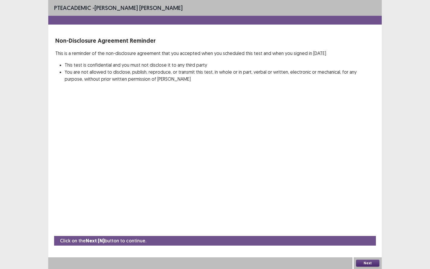
click at [364, 243] on button "Next" at bounding box center [367, 263] width 23 height 7
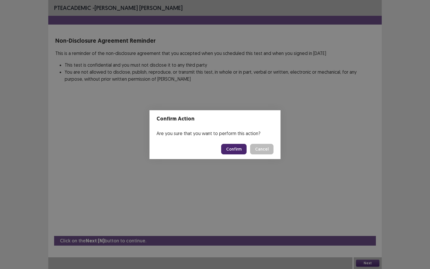
click at [231, 148] on button "Confirm" at bounding box center [233, 149] width 25 height 11
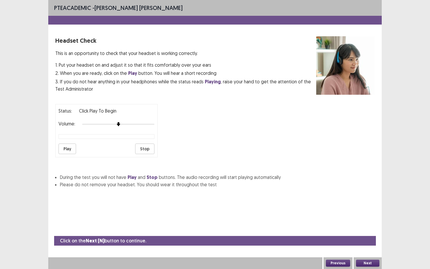
click at [66, 149] on button "Play" at bounding box center [68, 149] width 18 height 11
click at [370, 243] on button "Next" at bounding box center [367, 263] width 23 height 7
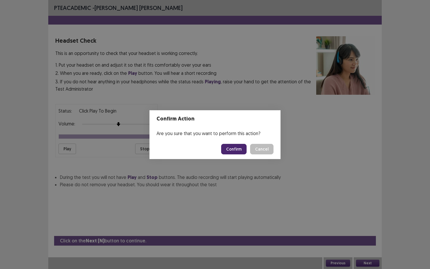
click at [238, 147] on button "Confirm" at bounding box center [233, 149] width 25 height 11
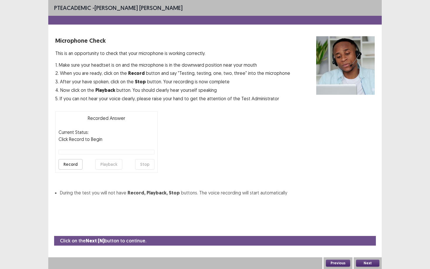
click at [77, 164] on button "Record" at bounding box center [71, 164] width 24 height 11
click at [148, 163] on button "Stop" at bounding box center [144, 164] width 19 height 11
click at [112, 167] on button "Playback" at bounding box center [108, 164] width 27 height 11
click at [365, 243] on button "Next" at bounding box center [367, 263] width 23 height 7
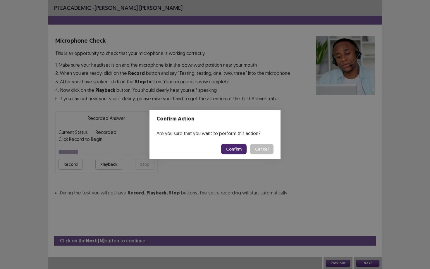
click at [236, 150] on button "Confirm" at bounding box center [233, 149] width 25 height 11
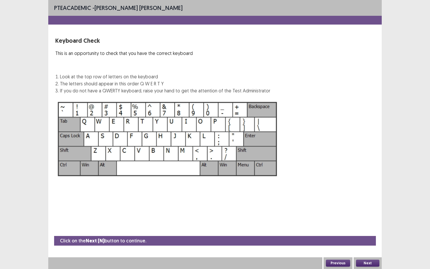
click at [369, 243] on button "Next" at bounding box center [367, 263] width 23 height 7
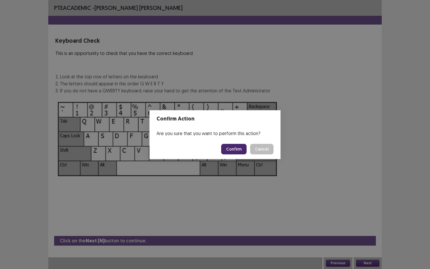
click at [241, 150] on button "Confirm" at bounding box center [233, 149] width 25 height 11
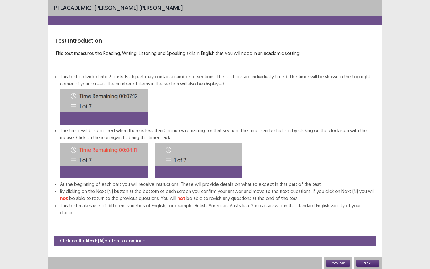
click at [372, 243] on button "Next" at bounding box center [367, 263] width 23 height 7
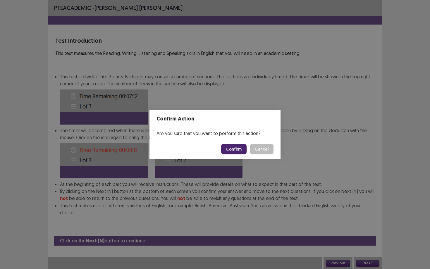
click at [235, 152] on button "Confirm" at bounding box center [233, 149] width 25 height 11
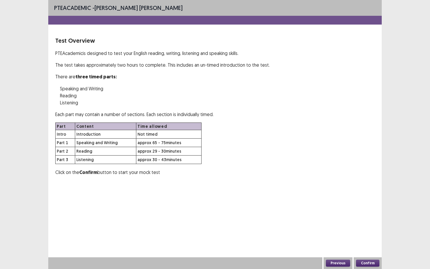
click at [364, 243] on button "Confirm" at bounding box center [367, 263] width 23 height 7
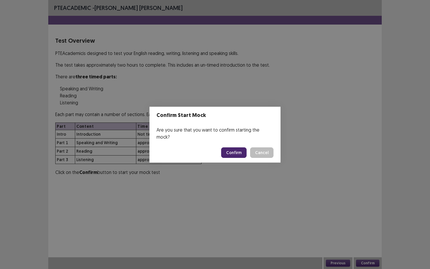
click at [238, 150] on button "Confirm" at bounding box center [233, 153] width 25 height 11
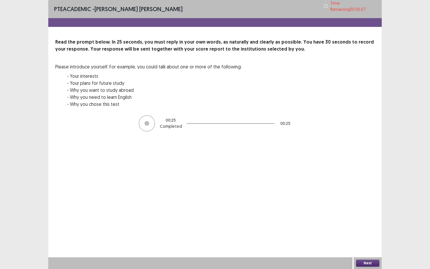
click at [368, 243] on button "Next" at bounding box center [367, 263] width 23 height 7
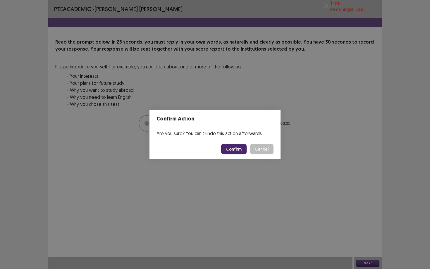
click at [236, 152] on button "Confirm" at bounding box center [233, 149] width 25 height 11
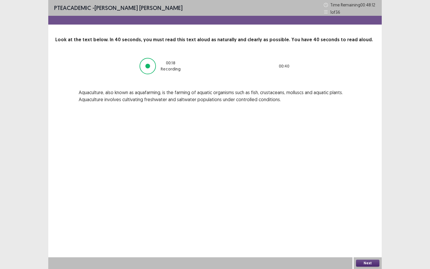
click at [368, 243] on button "Next" at bounding box center [367, 263] width 23 height 7
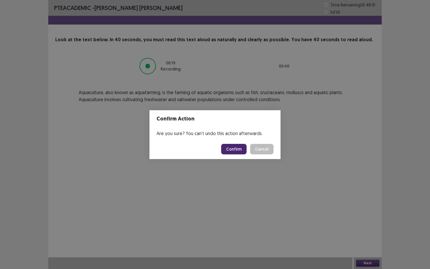
click at [235, 150] on button "Confirm" at bounding box center [233, 149] width 25 height 11
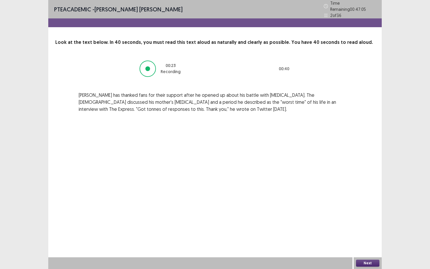
click at [375, 243] on button "Next" at bounding box center [367, 263] width 23 height 7
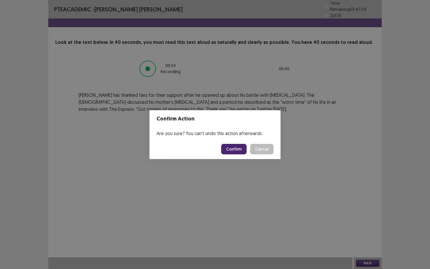
click at [233, 146] on button "Confirm" at bounding box center [233, 149] width 25 height 11
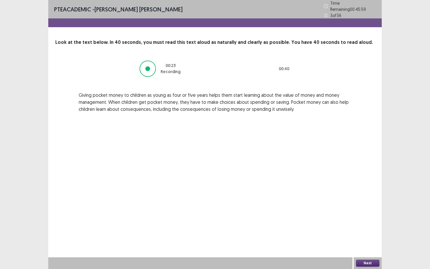
click at [373, 243] on button "Next" at bounding box center [367, 263] width 23 height 7
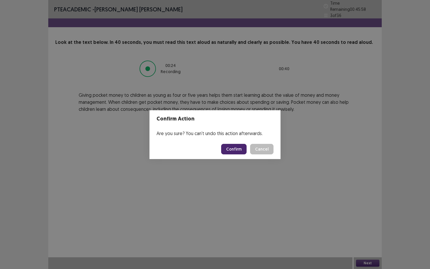
click at [232, 150] on button "Confirm" at bounding box center [233, 149] width 25 height 11
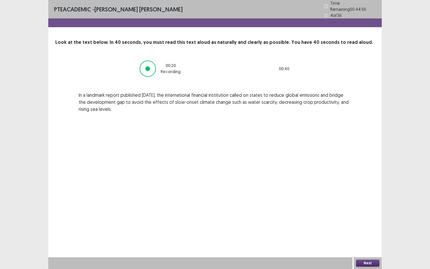
click at [366, 243] on button "Next" at bounding box center [367, 263] width 23 height 7
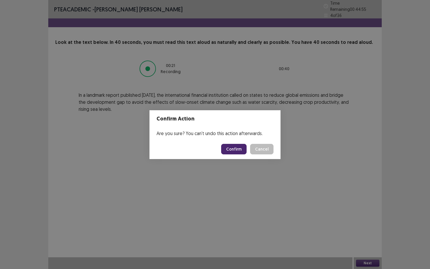
click at [230, 148] on button "Confirm" at bounding box center [233, 149] width 25 height 11
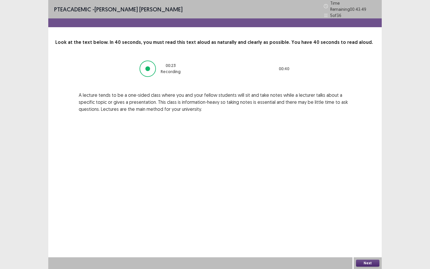
click at [371, 243] on button "Next" at bounding box center [367, 263] width 23 height 7
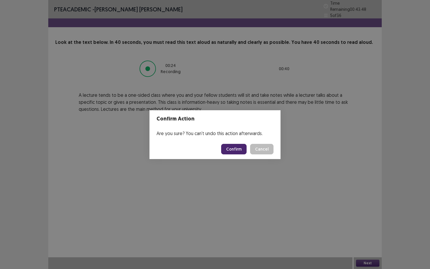
click at [242, 146] on button "Confirm" at bounding box center [233, 149] width 25 height 11
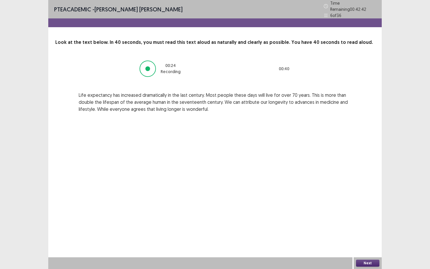
click at [360, 243] on button "Next" at bounding box center [367, 263] width 23 height 7
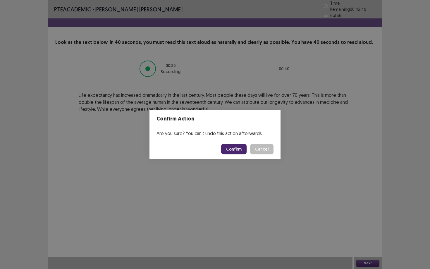
click at [239, 152] on button "Confirm" at bounding box center [233, 149] width 25 height 11
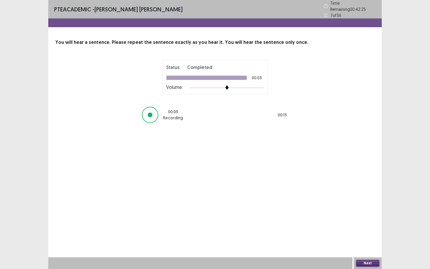
click at [377, 243] on button "Next" at bounding box center [367, 263] width 23 height 7
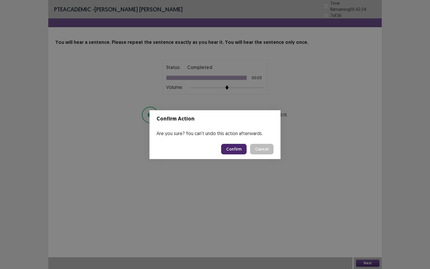
click at [234, 149] on button "Confirm" at bounding box center [233, 149] width 25 height 11
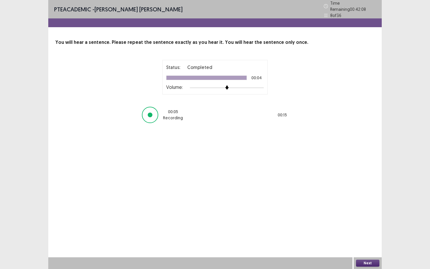
click at [372, 243] on button "Next" at bounding box center [367, 263] width 23 height 7
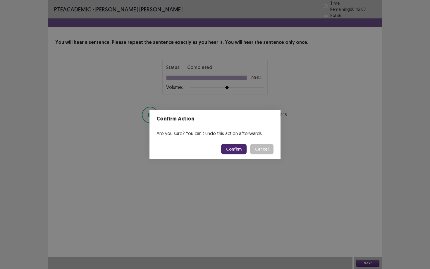
click at [234, 148] on button "Confirm" at bounding box center [233, 149] width 25 height 11
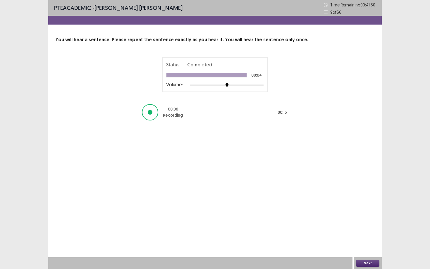
click at [366, 243] on button "Next" at bounding box center [367, 263] width 23 height 7
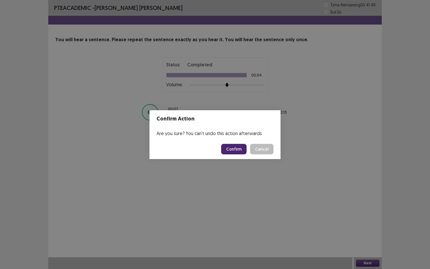
click at [239, 151] on button "Confirm" at bounding box center [233, 149] width 25 height 11
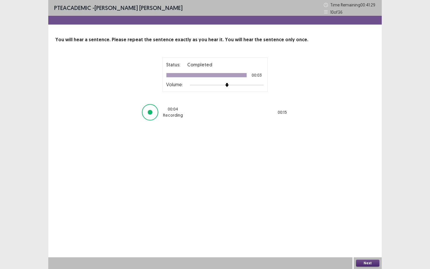
click at [376, 243] on button "Next" at bounding box center [367, 263] width 23 height 7
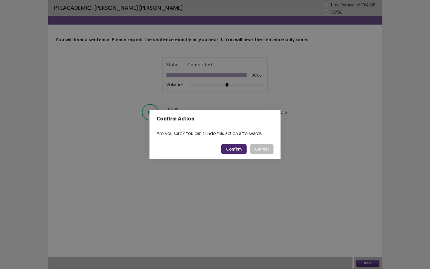
click at [232, 152] on button "Confirm" at bounding box center [233, 149] width 25 height 11
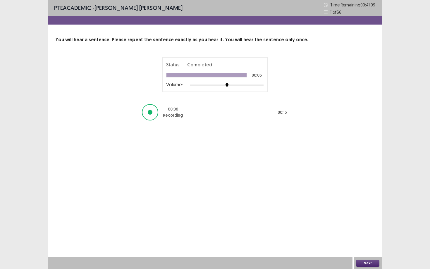
click at [374, 243] on button "Next" at bounding box center [367, 263] width 23 height 7
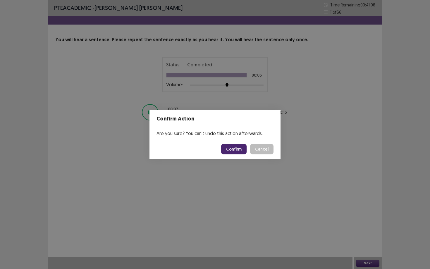
click at [233, 149] on button "Confirm" at bounding box center [233, 149] width 25 height 11
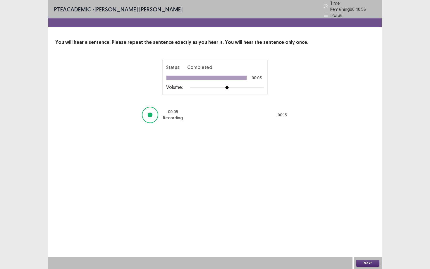
click at [365, 243] on button "Next" at bounding box center [367, 263] width 23 height 7
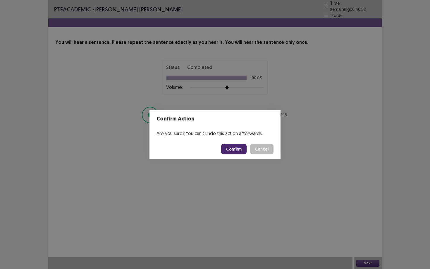
click at [236, 148] on button "Confirm" at bounding box center [233, 149] width 25 height 11
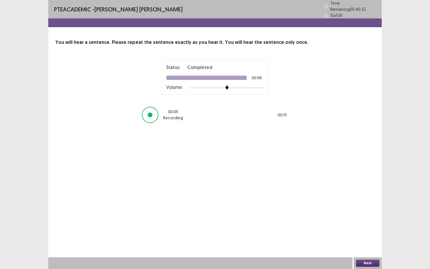
click at [367, 243] on button "Next" at bounding box center [367, 263] width 23 height 7
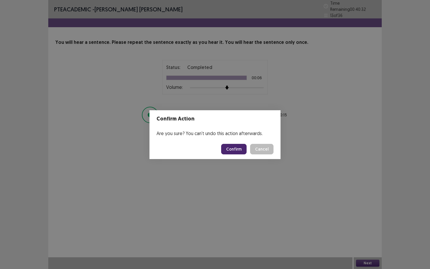
click at [234, 148] on button "Confirm" at bounding box center [233, 149] width 25 height 11
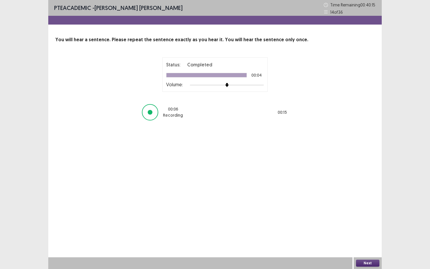
click at [366, 243] on button "Next" at bounding box center [367, 263] width 23 height 7
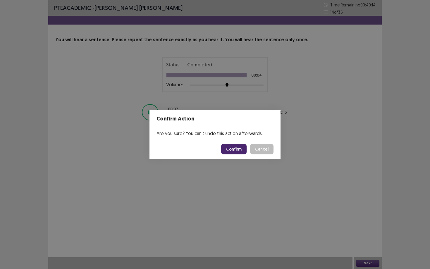
click at [236, 149] on button "Confirm" at bounding box center [233, 149] width 25 height 11
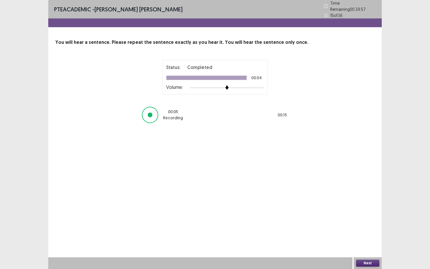
click at [373, 243] on button "Next" at bounding box center [367, 263] width 23 height 7
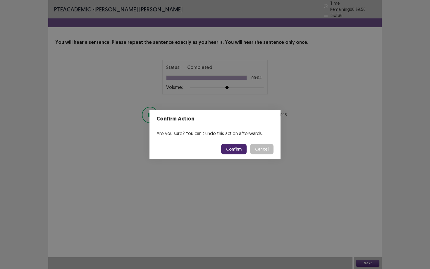
click at [235, 150] on button "Confirm" at bounding box center [233, 149] width 25 height 11
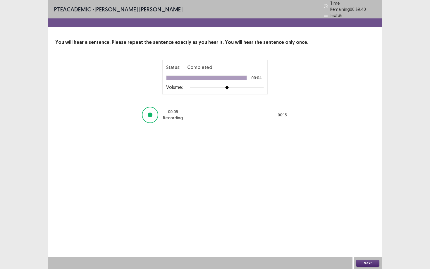
click at [367, 243] on button "Next" at bounding box center [367, 263] width 23 height 7
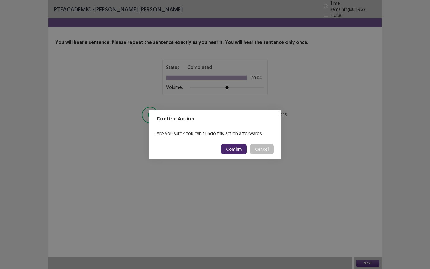
click at [236, 152] on button "Confirm" at bounding box center [233, 149] width 25 height 11
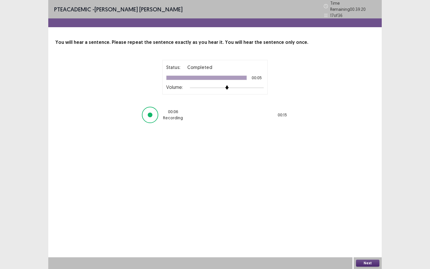
click at [373, 243] on button "Next" at bounding box center [367, 263] width 23 height 7
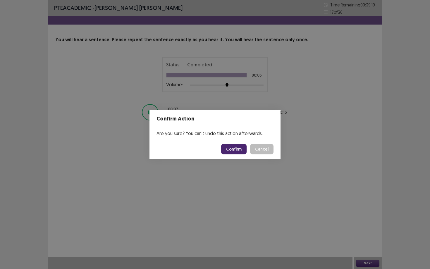
click at [239, 149] on button "Confirm" at bounding box center [233, 149] width 25 height 11
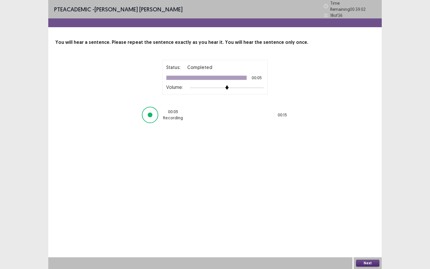
click at [375, 243] on button "Next" at bounding box center [367, 263] width 23 height 7
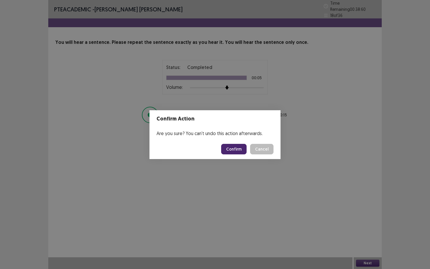
click at [232, 147] on button "Confirm" at bounding box center [233, 149] width 25 height 11
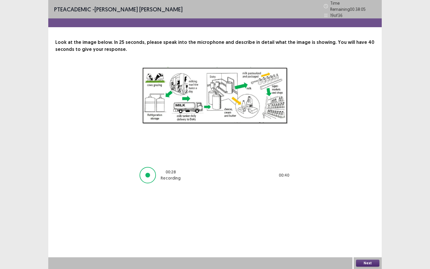
click at [365, 243] on button "Next" at bounding box center [367, 263] width 23 height 7
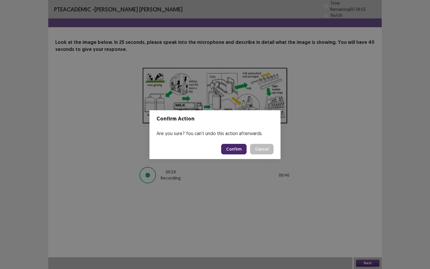
click at [235, 149] on button "Confirm" at bounding box center [233, 149] width 25 height 11
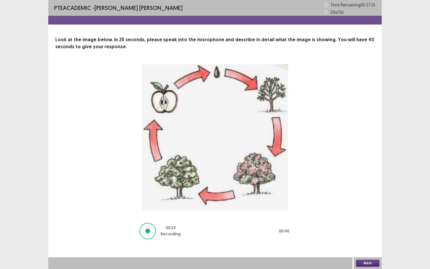
click at [367, 243] on button "Next" at bounding box center [367, 263] width 23 height 7
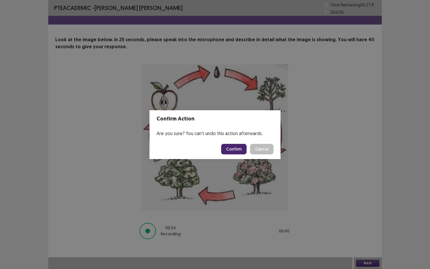
click at [229, 145] on button "Confirm" at bounding box center [233, 149] width 25 height 11
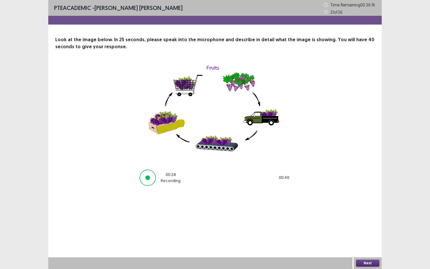
click at [366, 243] on button "Next" at bounding box center [367, 263] width 23 height 7
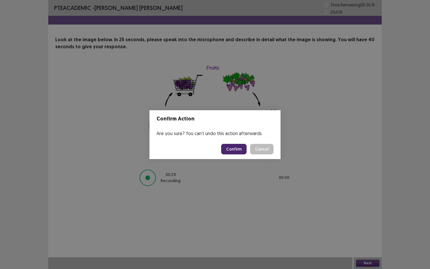
click at [235, 149] on button "Confirm" at bounding box center [233, 149] width 25 height 11
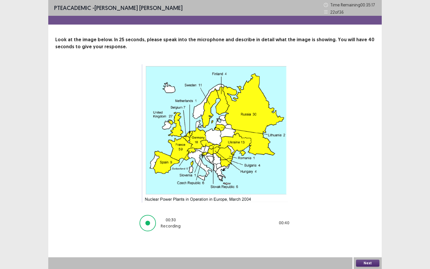
click at [368, 243] on button "Next" at bounding box center [367, 263] width 23 height 7
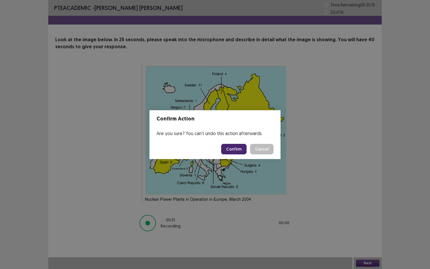
click at [236, 148] on button "Confirm" at bounding box center [233, 149] width 25 height 11
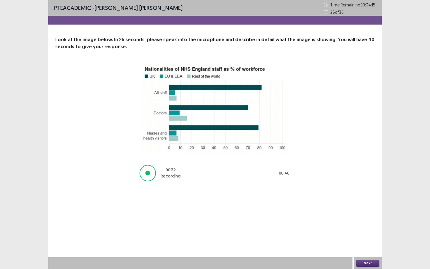
click at [369, 243] on button "Next" at bounding box center [367, 263] width 23 height 7
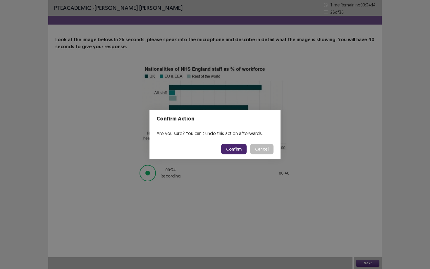
click at [234, 149] on button "Confirm" at bounding box center [233, 149] width 25 height 11
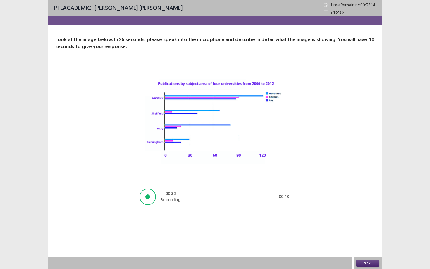
click at [364, 243] on button "Next" at bounding box center [367, 263] width 23 height 7
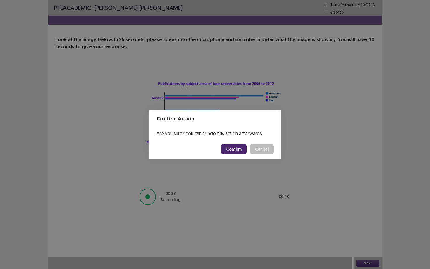
click at [239, 148] on button "Confirm" at bounding box center [233, 149] width 25 height 11
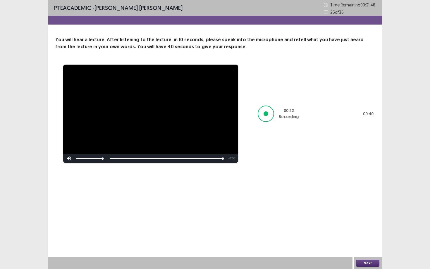
click at [364, 243] on button "Next" at bounding box center [367, 263] width 23 height 7
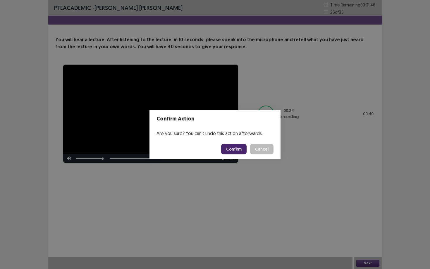
click at [236, 152] on button "Confirm" at bounding box center [233, 149] width 25 height 11
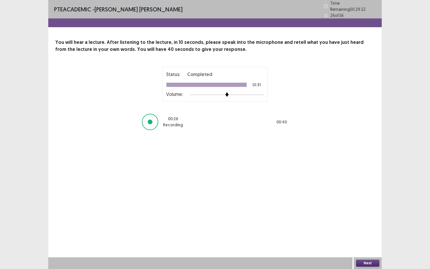
click at [364, 243] on button "Next" at bounding box center [367, 263] width 23 height 7
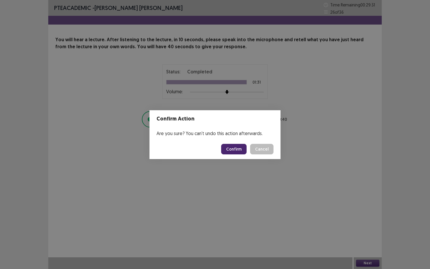
click at [234, 150] on button "Confirm" at bounding box center [233, 149] width 25 height 11
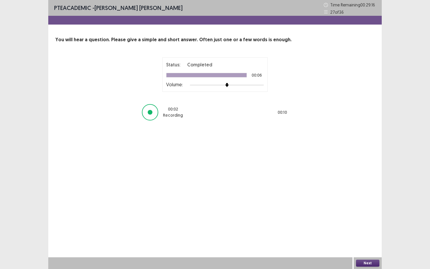
click at [367, 243] on button "Next" at bounding box center [367, 263] width 23 height 7
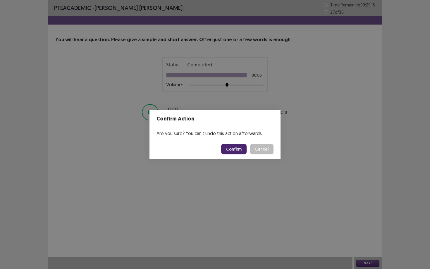
click at [238, 153] on button "Confirm" at bounding box center [233, 149] width 25 height 11
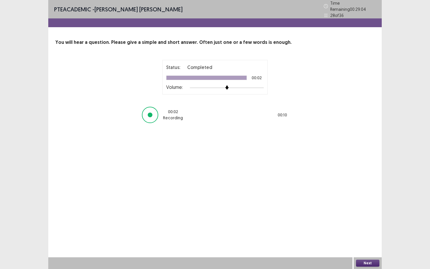
click at [362, 243] on button "Next" at bounding box center [367, 263] width 23 height 7
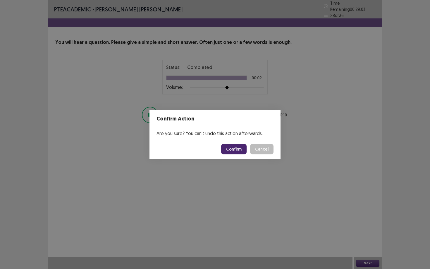
click at [241, 152] on button "Confirm" at bounding box center [233, 149] width 25 height 11
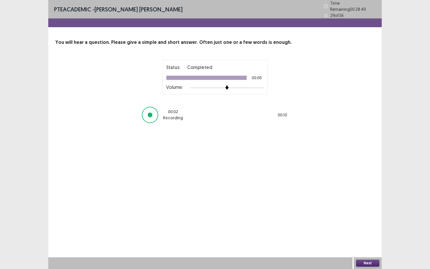
click at [363, 243] on button "Next" at bounding box center [367, 263] width 23 height 7
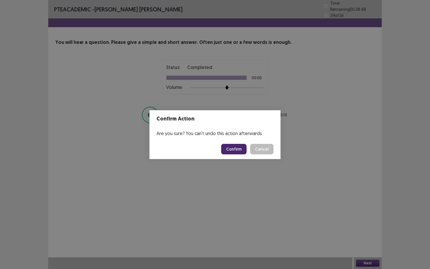
click at [237, 154] on button "Confirm" at bounding box center [233, 149] width 25 height 11
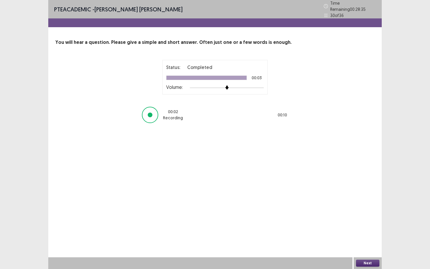
click at [368, 243] on button "Next" at bounding box center [367, 263] width 23 height 7
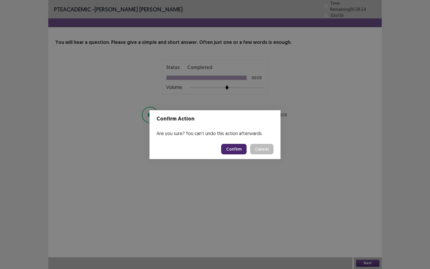
click at [242, 152] on button "Confirm" at bounding box center [233, 149] width 25 height 11
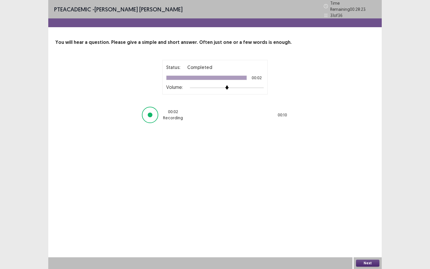
click at [363, 243] on button "Next" at bounding box center [367, 263] width 23 height 7
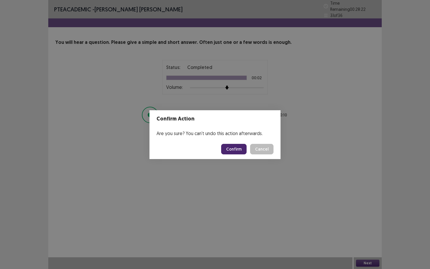
click at [240, 150] on button "Confirm" at bounding box center [233, 149] width 25 height 11
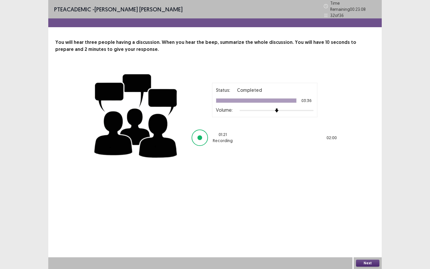
click at [366, 243] on button "Next" at bounding box center [367, 263] width 23 height 7
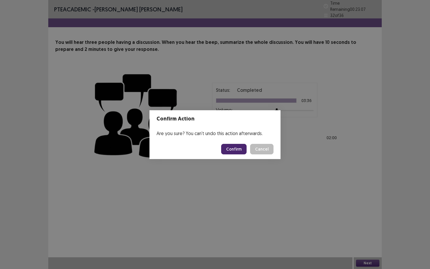
click at [239, 145] on button "Confirm" at bounding box center [233, 149] width 25 height 11
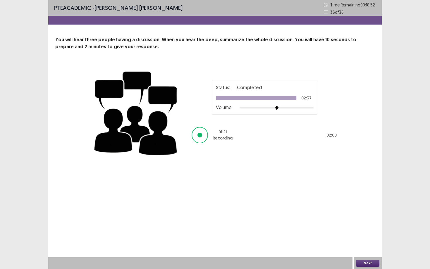
click at [372, 243] on button "Next" at bounding box center [367, 263] width 23 height 7
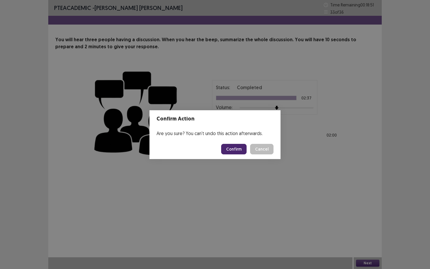
click at [235, 150] on button "Confirm" at bounding box center [233, 149] width 25 height 11
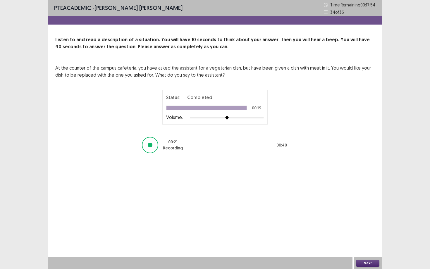
click at [363, 243] on button "Next" at bounding box center [367, 263] width 23 height 7
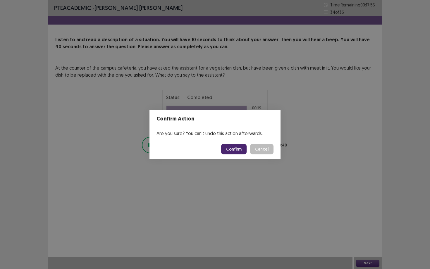
click at [236, 152] on button "Confirm" at bounding box center [233, 149] width 25 height 11
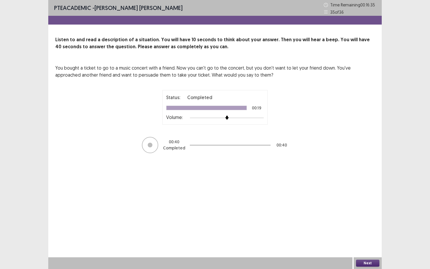
click at [364, 243] on button "Next" at bounding box center [367, 263] width 23 height 7
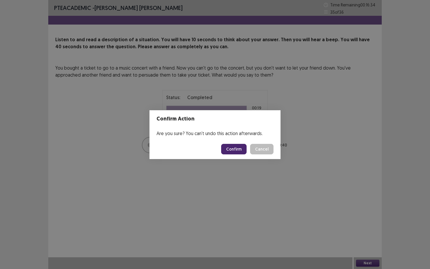
click at [238, 147] on button "Confirm" at bounding box center [233, 149] width 25 height 11
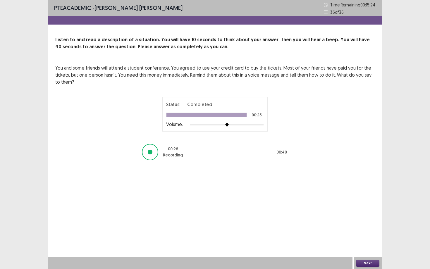
click at [377, 243] on button "Next" at bounding box center [367, 263] width 23 height 7
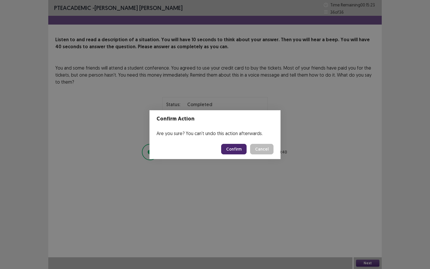
click at [233, 147] on button "Confirm" at bounding box center [233, 149] width 25 height 11
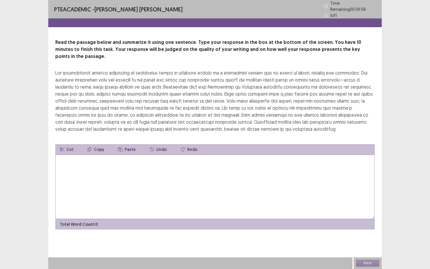
click at [136, 185] on textarea at bounding box center [215, 187] width 320 height 64
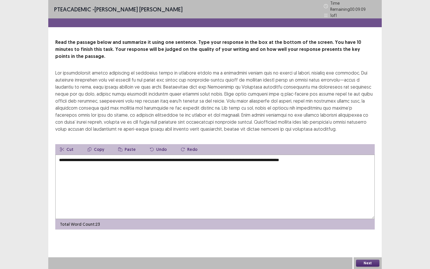
click at [344, 155] on textarea "**********" at bounding box center [215, 187] width 320 height 64
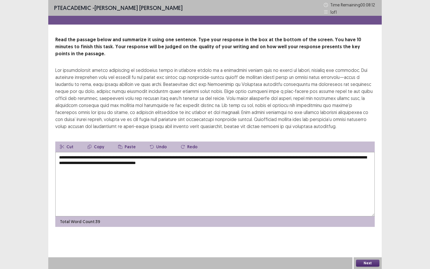
click at [240, 159] on textarea "**********" at bounding box center [215, 184] width 320 height 64
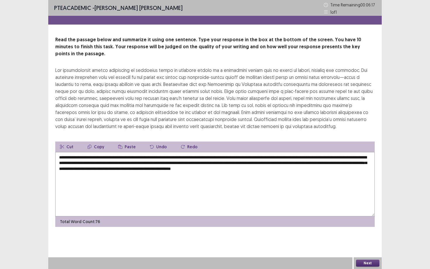
click at [269, 152] on textarea "**********" at bounding box center [215, 184] width 320 height 64
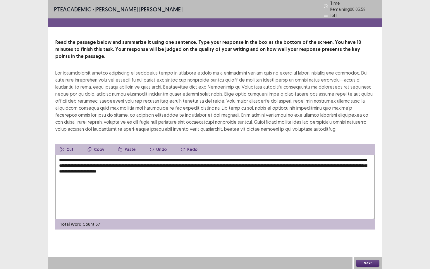
click at [226, 155] on textarea "**********" at bounding box center [215, 187] width 320 height 64
click at [115, 226] on div "**********" at bounding box center [215, 120] width 334 height 241
click at [184, 155] on textarea "**********" at bounding box center [215, 187] width 320 height 64
click at [212, 190] on textarea "**********" at bounding box center [215, 187] width 320 height 64
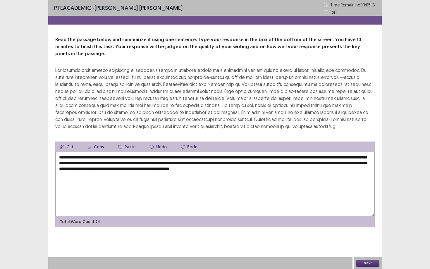
click at [217, 152] on textarea "**********" at bounding box center [215, 184] width 320 height 64
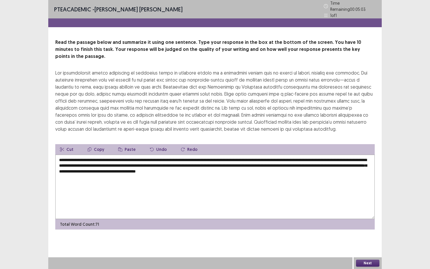
click at [189, 202] on textarea "**********" at bounding box center [215, 187] width 320 height 64
click at [99, 162] on textarea "**********" at bounding box center [215, 187] width 320 height 64
click at [108, 180] on textarea "**********" at bounding box center [215, 187] width 320 height 64
type textarea "**********"
click at [358, 243] on button "Next" at bounding box center [367, 263] width 23 height 7
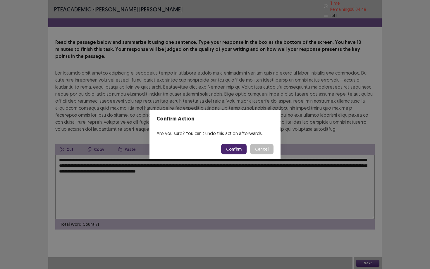
click at [235, 148] on button "Confirm" at bounding box center [233, 149] width 25 height 11
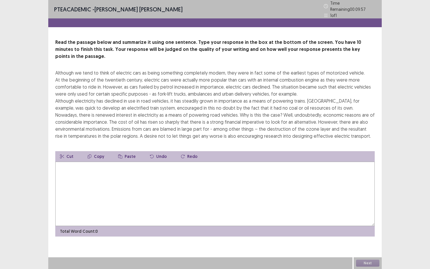
click at [165, 170] on textarea at bounding box center [215, 194] width 320 height 64
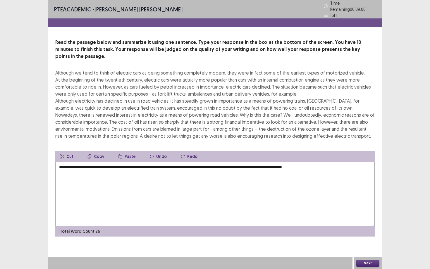
click at [350, 162] on textarea "**********" at bounding box center [215, 194] width 320 height 64
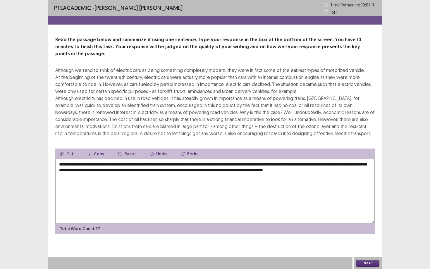
click at [216, 170] on textarea "**********" at bounding box center [215, 191] width 320 height 64
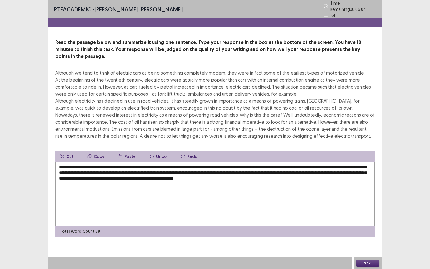
click at [78, 162] on textarea "**********" at bounding box center [215, 194] width 320 height 64
click at [308, 186] on textarea "**********" at bounding box center [215, 194] width 320 height 64
click at [317, 162] on textarea "**********" at bounding box center [215, 194] width 320 height 64
click at [173, 163] on textarea "**********" at bounding box center [215, 194] width 320 height 64
click at [291, 164] on textarea "**********" at bounding box center [215, 194] width 320 height 64
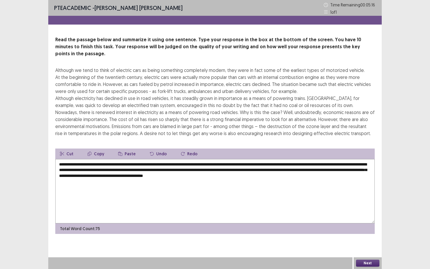
click at [131, 170] on textarea "**********" at bounding box center [215, 191] width 320 height 64
click at [143, 191] on textarea "**********" at bounding box center [215, 191] width 320 height 64
click at [219, 169] on textarea "**********" at bounding box center [215, 191] width 320 height 64
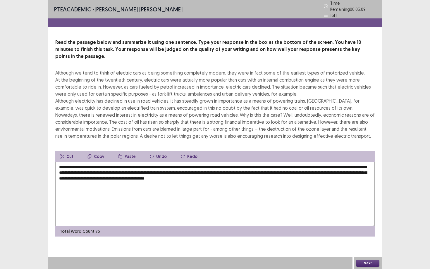
click at [225, 189] on textarea "**********" at bounding box center [215, 194] width 320 height 64
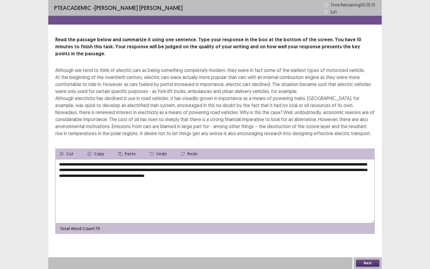
type textarea "**********"
click at [361, 243] on button "Next" at bounding box center [367, 263] width 23 height 7
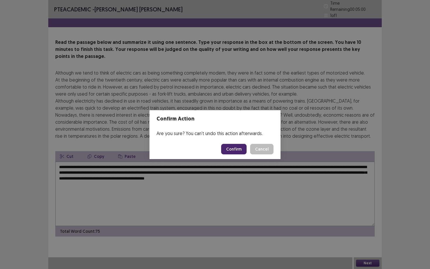
click at [230, 148] on button "Confirm" at bounding box center [233, 149] width 25 height 11
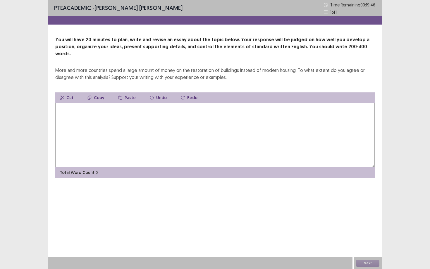
click at [205, 135] on textarea at bounding box center [215, 135] width 320 height 64
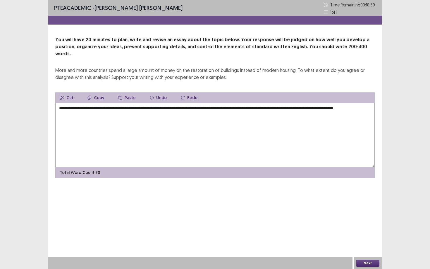
click at [347, 103] on textarea "**********" at bounding box center [215, 135] width 320 height 64
click at [240, 107] on textarea "**********" at bounding box center [215, 135] width 320 height 64
click at [275, 103] on textarea "**********" at bounding box center [215, 135] width 320 height 64
click at [193, 107] on textarea "**********" at bounding box center [215, 135] width 320 height 64
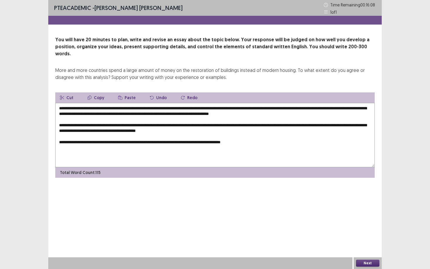
click at [167, 136] on textarea "**********" at bounding box center [215, 135] width 320 height 64
click at [195, 150] on textarea "**********" at bounding box center [215, 135] width 320 height 64
click at [251, 117] on textarea "**********" at bounding box center [215, 135] width 320 height 64
click at [368, 137] on textarea "**********" at bounding box center [215, 135] width 320 height 64
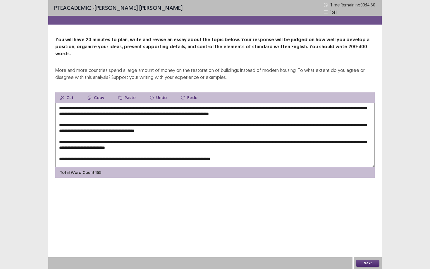
click at [86, 103] on textarea "**********" at bounding box center [215, 135] width 320 height 64
click at [277, 103] on textarea "**********" at bounding box center [215, 135] width 320 height 64
drag, startPoint x: 84, startPoint y: 102, endPoint x: 279, endPoint y: 103, distance: 194.9
click at [279, 103] on textarea at bounding box center [215, 135] width 320 height 64
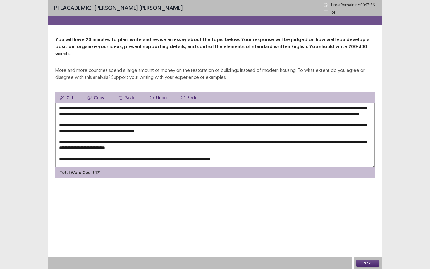
click at [98, 92] on button "Copy" at bounding box center [96, 97] width 26 height 11
click at [124, 112] on textarea at bounding box center [215, 135] width 320 height 64
click at [104, 114] on textarea at bounding box center [215, 135] width 320 height 64
click at [122, 93] on button "Paste" at bounding box center [127, 97] width 27 height 11
click at [134, 130] on textarea at bounding box center [215, 135] width 320 height 64
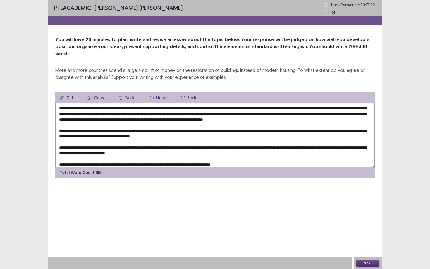
click at [126, 92] on button "Paste" at bounding box center [127, 97] width 27 height 11
click at [231, 136] on textarea at bounding box center [215, 135] width 320 height 64
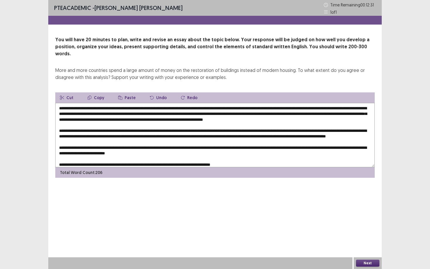
click at [212, 142] on textarea at bounding box center [215, 135] width 320 height 64
click at [240, 137] on textarea at bounding box center [215, 135] width 320 height 64
click at [230, 135] on textarea at bounding box center [215, 135] width 320 height 64
click at [291, 135] on textarea at bounding box center [215, 135] width 320 height 64
click at [210, 145] on textarea at bounding box center [215, 135] width 320 height 64
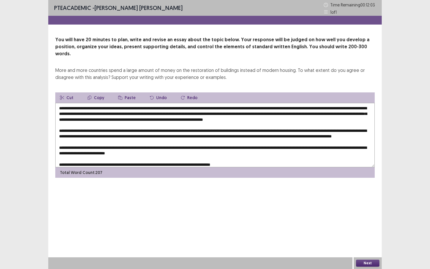
click at [219, 143] on textarea at bounding box center [215, 135] width 320 height 64
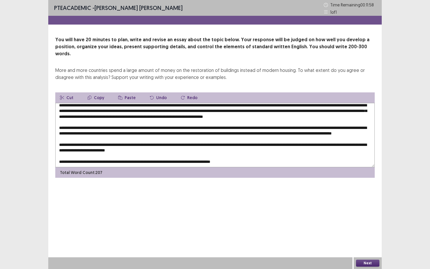
scroll to position [10, 0]
click at [115, 132] on textarea at bounding box center [215, 135] width 320 height 64
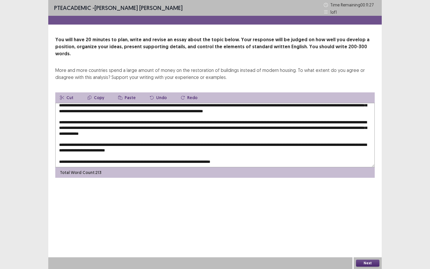
click at [203, 131] on textarea at bounding box center [215, 135] width 320 height 64
click at [151, 131] on textarea at bounding box center [215, 135] width 320 height 64
click at [191, 132] on textarea at bounding box center [215, 135] width 320 height 64
click at [190, 131] on textarea at bounding box center [215, 135] width 320 height 64
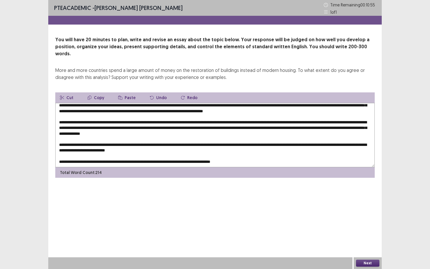
click at [210, 138] on textarea at bounding box center [215, 135] width 320 height 64
click at [149, 138] on textarea at bounding box center [215, 135] width 320 height 64
click at [128, 92] on button "Paste" at bounding box center [127, 97] width 27 height 11
click at [253, 144] on textarea at bounding box center [215, 135] width 320 height 64
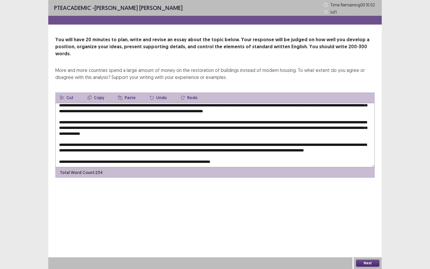
click at [278, 153] on textarea at bounding box center [215, 135] width 320 height 64
click at [130, 148] on textarea at bounding box center [215, 135] width 320 height 64
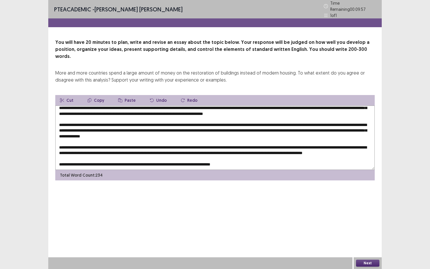
click at [156, 148] on textarea at bounding box center [215, 138] width 320 height 64
click at [150, 149] on textarea at bounding box center [215, 138] width 320 height 64
click at [112, 154] on textarea at bounding box center [215, 138] width 320 height 64
click at [120, 98] on icon "button" at bounding box center [120, 100] width 4 height 4
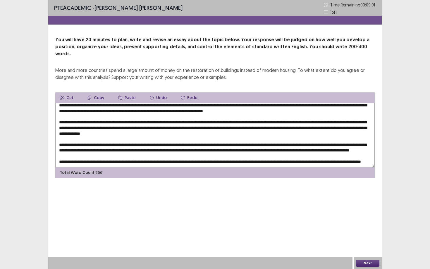
scroll to position [25, 0]
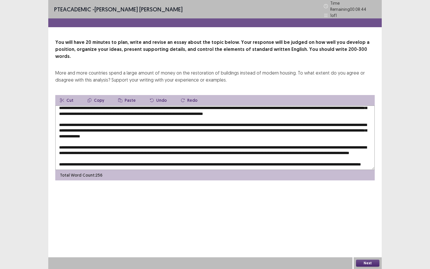
click at [302, 133] on textarea at bounding box center [215, 138] width 320 height 64
click at [295, 138] on textarea at bounding box center [215, 138] width 320 height 64
click at [164, 140] on textarea at bounding box center [215, 138] width 320 height 64
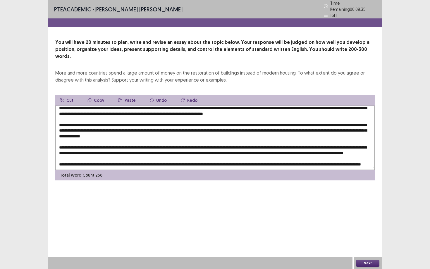
click at [214, 143] on textarea at bounding box center [215, 138] width 320 height 64
click at [313, 155] on textarea at bounding box center [215, 138] width 320 height 64
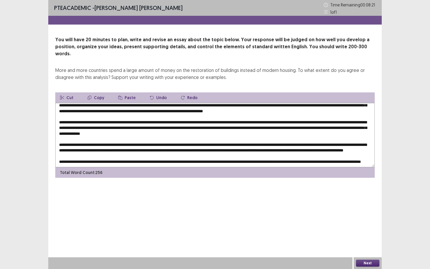
click at [294, 133] on textarea at bounding box center [215, 135] width 320 height 64
type textarea "**********"
click at [368, 243] on button "Next" at bounding box center [367, 263] width 23 height 7
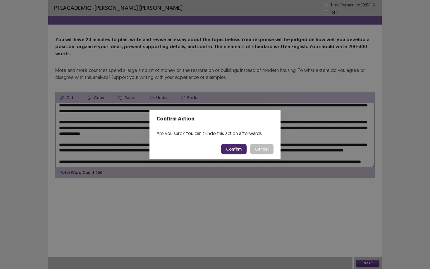
click at [241, 152] on button "Confirm" at bounding box center [233, 149] width 25 height 11
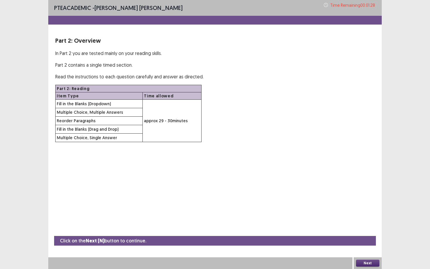
click at [369, 243] on button "Next" at bounding box center [367, 263] width 23 height 7
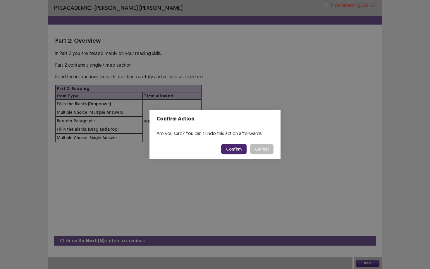
click at [241, 151] on button "Confirm" at bounding box center [233, 149] width 25 height 11
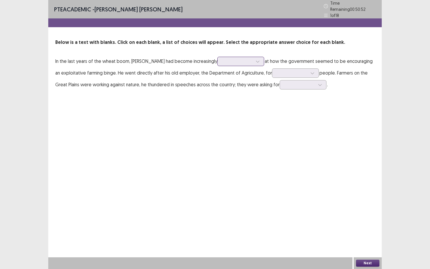
click at [233, 59] on div at bounding box center [237, 62] width 30 height 6
click at [152, 94] on div "PTE academic - [PERSON_NAME] [PERSON_NAME] Time Remaining 00 : 50 : 43 1 of 18 …" at bounding box center [215, 51] width 334 height 102
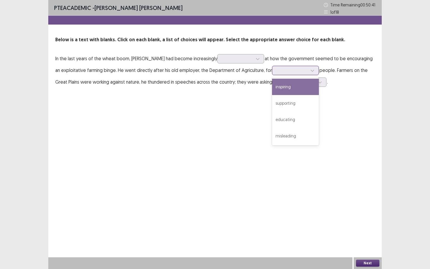
click at [282, 71] on div at bounding box center [292, 71] width 30 height 6
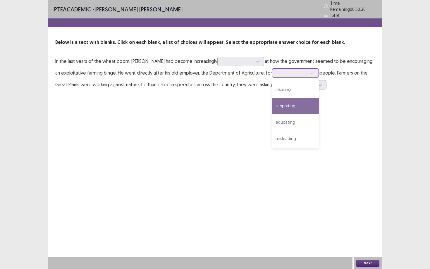
click at [277, 104] on div "supporting" at bounding box center [295, 106] width 47 height 16
click at [285, 70] on div at bounding box center [292, 73] width 30 height 6
click at [179, 135] on div "PTE academic - [PERSON_NAME] [PERSON_NAME] Time Remaining 00 : 50 : 33 1 of 18 …" at bounding box center [215, 134] width 334 height 269
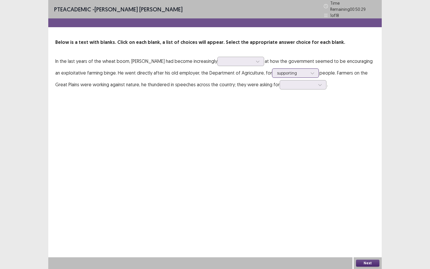
click at [277, 70] on div at bounding box center [292, 73] width 30 height 6
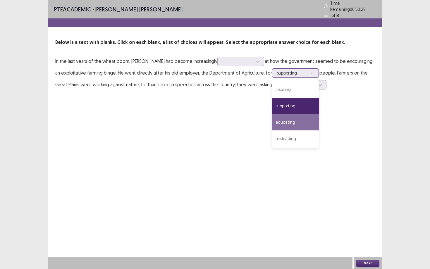
click at [272, 115] on div "educating" at bounding box center [295, 122] width 47 height 16
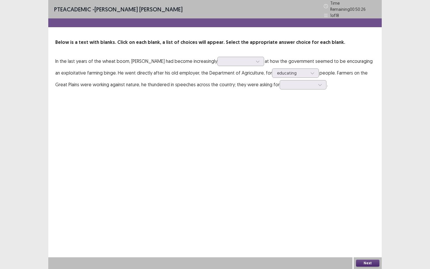
click at [249, 117] on div "PTE academic - [PERSON_NAME] [PERSON_NAME] Time Remaining 00 : 50 : 26 1 of 18 …" at bounding box center [215, 134] width 334 height 269
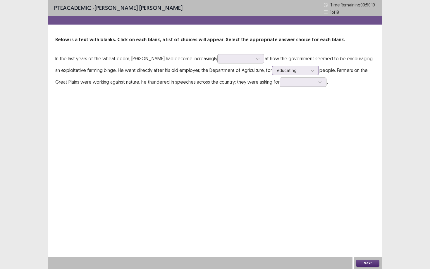
click at [297, 68] on div at bounding box center [292, 71] width 30 height 6
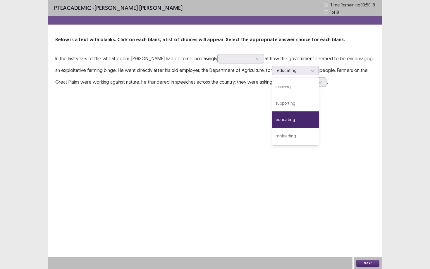
click at [204, 126] on div "PTE academic - [PERSON_NAME] [PERSON_NAME] Time Remaining 00 : 50 : 18 1 of 18 …" at bounding box center [215, 134] width 334 height 269
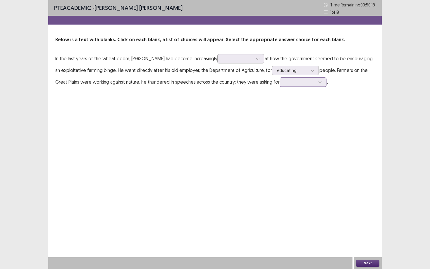
click at [290, 82] on div at bounding box center [300, 82] width 30 height 6
click at [286, 84] on div at bounding box center [300, 82] width 30 height 6
click at [286, 144] on div "resources" at bounding box center [303, 148] width 47 height 16
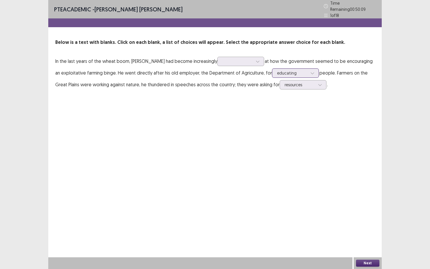
click at [311, 72] on icon at bounding box center [313, 73] width 4 height 4
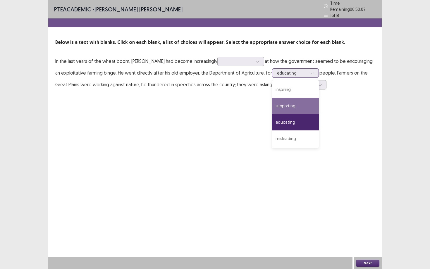
click at [281, 102] on div "supporting" at bounding box center [295, 106] width 47 height 16
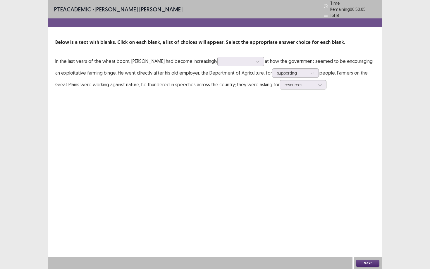
click at [216, 105] on div "PTE academic - [PERSON_NAME] [PERSON_NAME] Time Remaining 00 : 50 : 05 1 of 18 …" at bounding box center [215, 134] width 334 height 269
click at [222, 62] on div at bounding box center [238, 61] width 32 height 7
click at [217, 91] on div "frustrated" at bounding box center [240, 94] width 47 height 16
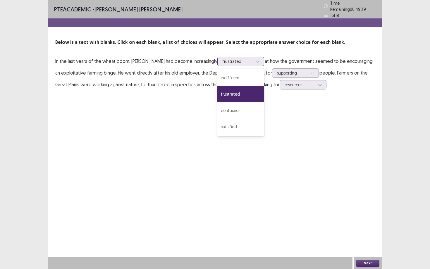
click at [233, 59] on div at bounding box center [237, 62] width 30 height 6
click at [217, 122] on div "satisfied" at bounding box center [240, 127] width 47 height 16
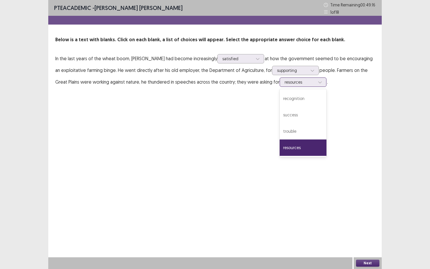
click at [285, 85] on div at bounding box center [300, 82] width 30 height 6
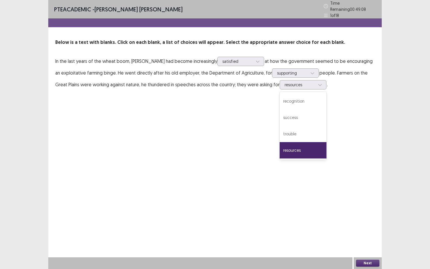
click at [187, 125] on div "PTE academic - [PERSON_NAME] [PERSON_NAME] Time Remaining 00 : 49 : 08 1 of 18 …" at bounding box center [215, 134] width 334 height 269
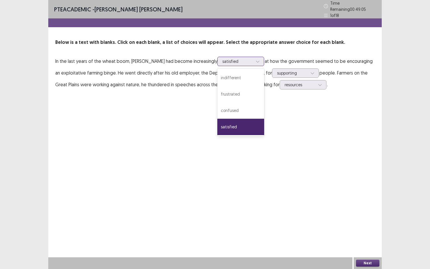
click at [222, 59] on div at bounding box center [237, 62] width 30 height 6
click at [219, 93] on div "frustrated" at bounding box center [240, 94] width 47 height 16
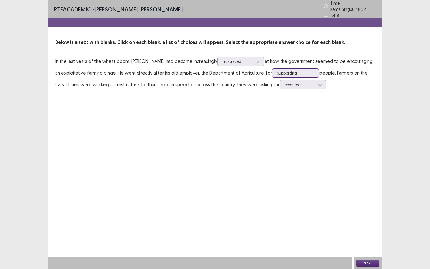
click at [280, 71] on div at bounding box center [292, 73] width 30 height 6
click at [202, 125] on div "PTE academic - [PERSON_NAME] [PERSON_NAME] Time Remaining 00 : 48 : 45 1 of 18 …" at bounding box center [215, 134] width 334 height 269
click at [364, 243] on button "Next" at bounding box center [367, 263] width 23 height 7
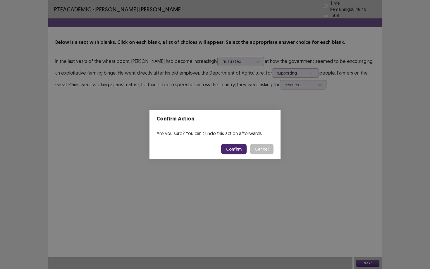
click at [265, 152] on button "Cancel" at bounding box center [261, 149] width 23 height 11
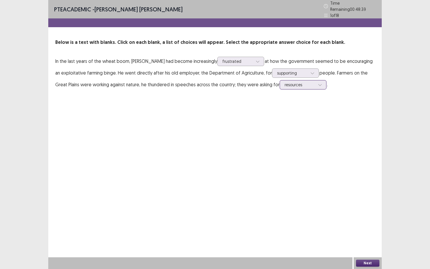
click at [292, 84] on div at bounding box center [300, 85] width 30 height 6
click at [344, 99] on div "PTE academic - [PERSON_NAME] [PERSON_NAME] Time Remaining 00 : 48 : 33 1 of 18 …" at bounding box center [215, 51] width 334 height 102
click at [366, 243] on button "Next" at bounding box center [367, 263] width 23 height 7
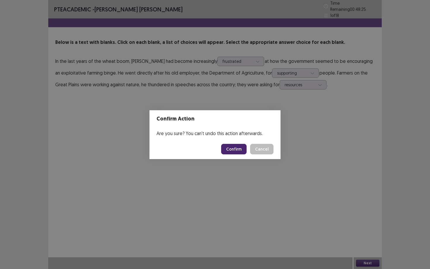
click at [243, 148] on button "Confirm" at bounding box center [233, 149] width 25 height 11
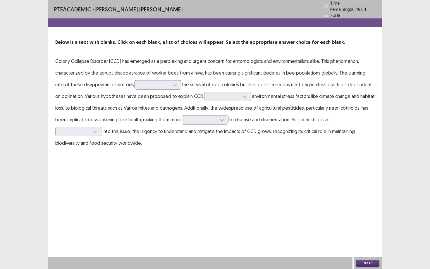
click at [145, 82] on div at bounding box center [155, 85] width 30 height 6
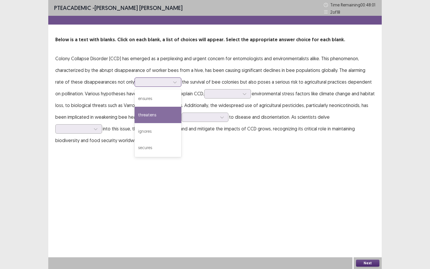
click at [144, 117] on div "threatens" at bounding box center [158, 115] width 47 height 16
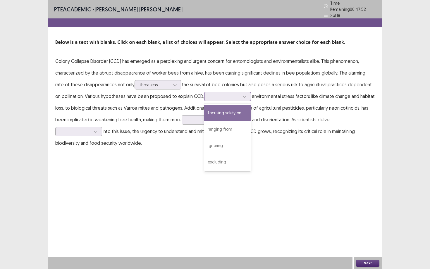
click at [215, 96] on div at bounding box center [224, 97] width 30 height 6
click at [215, 112] on div "focusing solely on" at bounding box center [227, 113] width 47 height 16
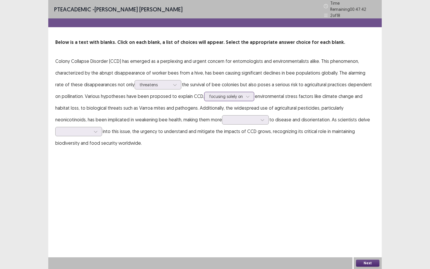
click at [222, 97] on div "focusing solely on" at bounding box center [226, 96] width 34 height 9
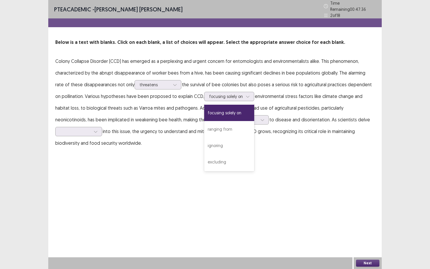
click at [300, 104] on p "Colony Collapse Disorder (CCD) has emerged as a perplexing and urgent concern f…" at bounding box center [215, 102] width 320 height 94
click at [215, 94] on div at bounding box center [226, 97] width 34 height 6
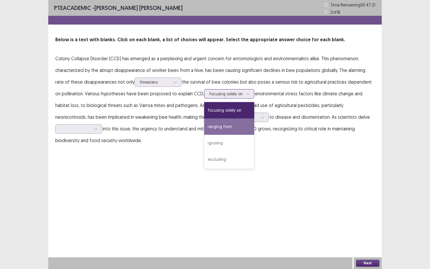
click at [229, 123] on div "ranging from" at bounding box center [229, 127] width 50 height 16
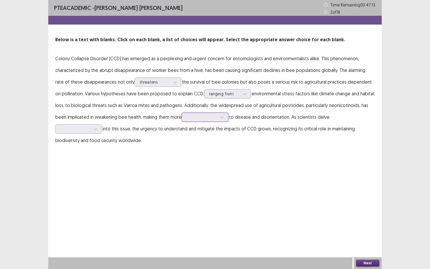
click at [193, 118] on div at bounding box center [202, 117] width 30 height 6
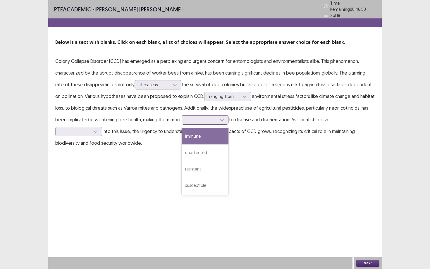
click at [202, 138] on div "immune" at bounding box center [205, 136] width 47 height 16
click at [82, 129] on div at bounding box center [75, 132] width 30 height 6
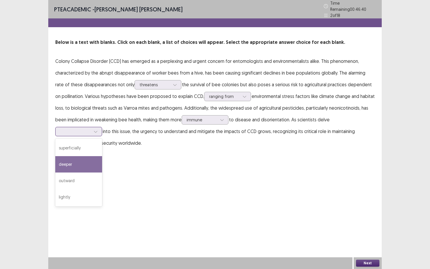
click at [74, 161] on div "deeper" at bounding box center [78, 164] width 47 height 16
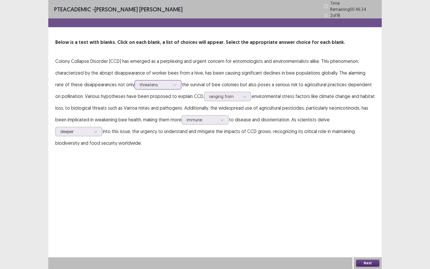
click at [159, 82] on div at bounding box center [155, 85] width 30 height 6
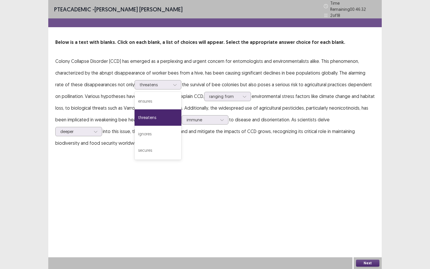
click at [267, 78] on p "Colony Collapse Disorder (CCD) has emerged as a perplexing and urgent concern f…" at bounding box center [215, 102] width 320 height 94
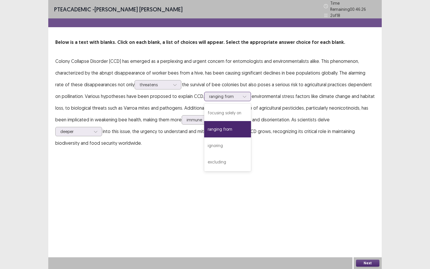
click at [210, 97] on div at bounding box center [224, 97] width 30 height 6
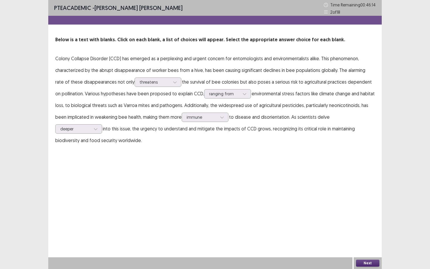
click at [317, 155] on div "PTE academic - [PERSON_NAME] [PERSON_NAME] Time Remaining 00 : 46 : 14 2 of 18 …" at bounding box center [215, 79] width 334 height 158
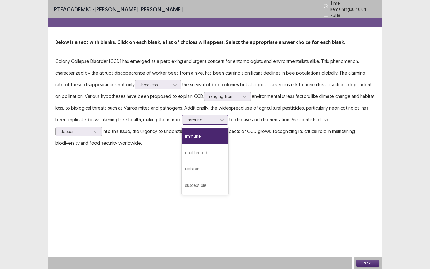
click at [215, 118] on div at bounding box center [202, 120] width 30 height 6
click at [286, 160] on div "PTE academic - [PERSON_NAME] [PERSON_NAME] Time Remaining 00 : 46 : 02 2 of 18 …" at bounding box center [215, 134] width 334 height 269
click at [375, 243] on button "Next" at bounding box center [367, 263] width 23 height 7
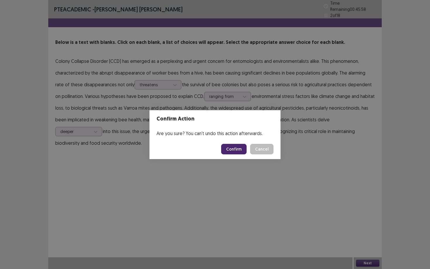
click at [242, 150] on button "Confirm" at bounding box center [233, 149] width 25 height 11
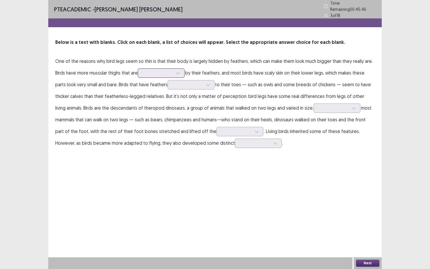
click at [151, 73] on div at bounding box center [158, 73] width 30 height 6
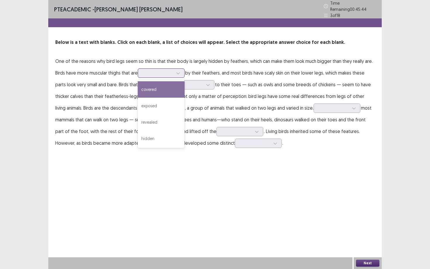
click at [150, 88] on div "covered" at bounding box center [161, 89] width 47 height 16
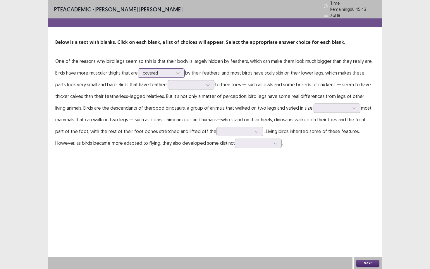
click at [156, 71] on div at bounding box center [158, 73] width 30 height 6
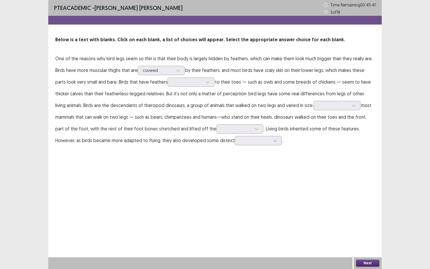
click at [227, 71] on p "One of the reasons why bird legs seem so thin is that their body is largely hid…" at bounding box center [215, 100] width 320 height 94
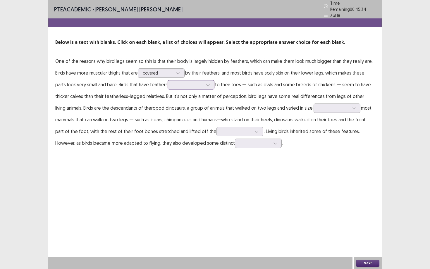
click at [181, 82] on div at bounding box center [188, 85] width 30 height 6
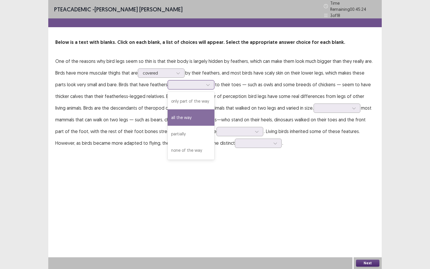
click at [180, 113] on div "all the way" at bounding box center [191, 117] width 47 height 16
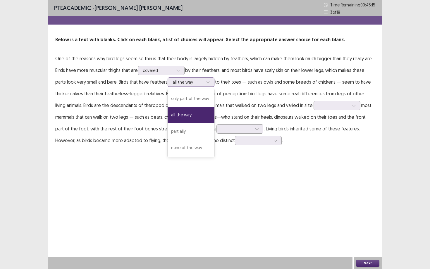
click at [188, 85] on div at bounding box center [188, 82] width 30 height 6
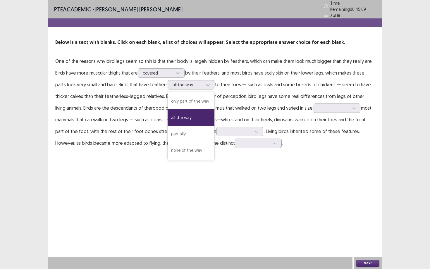
click at [246, 86] on p "One of the reasons why bird legs seem so thin is that their body is largely hid…" at bounding box center [215, 102] width 320 height 94
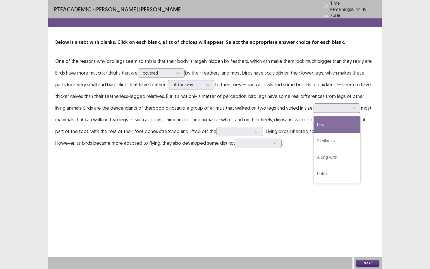
click at [319, 108] on div at bounding box center [334, 108] width 30 height 6
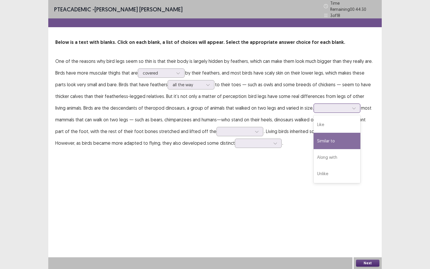
click at [328, 142] on div "Similar to" at bounding box center [337, 141] width 47 height 16
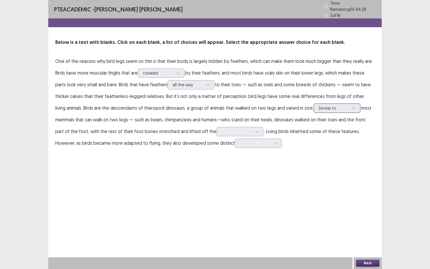
click at [330, 107] on div at bounding box center [334, 108] width 30 height 6
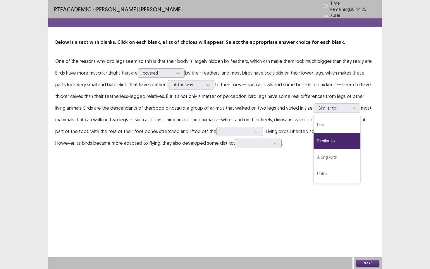
click at [263, 173] on div "PTE academic - [PERSON_NAME] [PERSON_NAME] Time Remaining 00 : 44 : 25 3 of 18 …" at bounding box center [215, 134] width 334 height 269
click at [332, 105] on div at bounding box center [334, 108] width 30 height 6
click at [314, 171] on div "Unlike" at bounding box center [337, 174] width 47 height 16
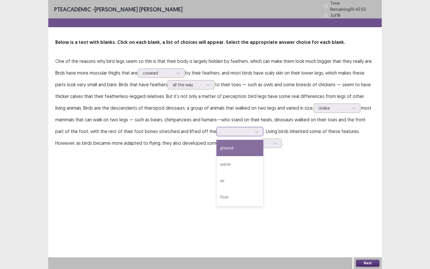
click at [222, 131] on div at bounding box center [237, 132] width 30 height 6
click at [217, 146] on div "ground" at bounding box center [240, 148] width 47 height 16
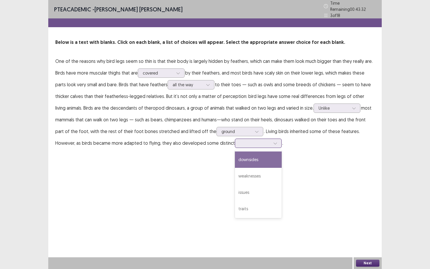
click at [239, 144] on div at bounding box center [255, 143] width 32 height 7
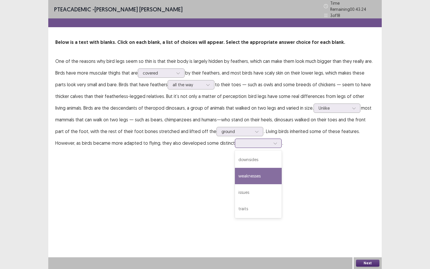
click at [235, 174] on div "weaknesses" at bounding box center [258, 176] width 47 height 16
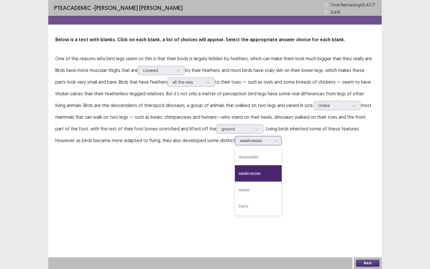
click at [240, 140] on div at bounding box center [255, 141] width 30 height 6
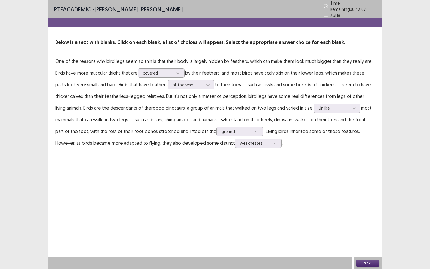
click at [291, 165] on div "PTE academic - [PERSON_NAME] [PERSON_NAME] Time Remaining 00 : 43 : 07 3 of 18 …" at bounding box center [215, 134] width 334 height 269
click at [240, 144] on div at bounding box center [255, 143] width 30 height 6
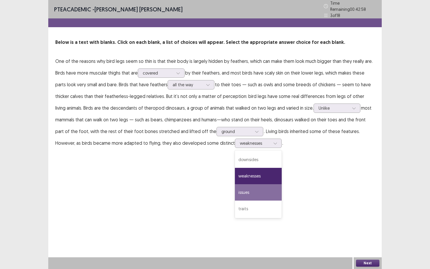
click at [344, 175] on div "PTE academic - [PERSON_NAME] [PERSON_NAME] Time Remaining 00 : 42 : 58 3 of 18 …" at bounding box center [215, 134] width 334 height 269
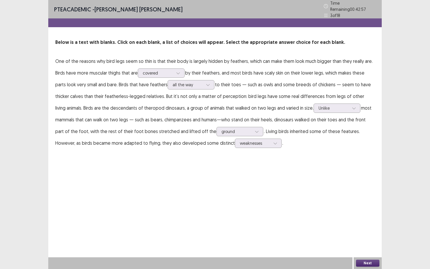
click at [363, 243] on button "Next" at bounding box center [367, 263] width 23 height 7
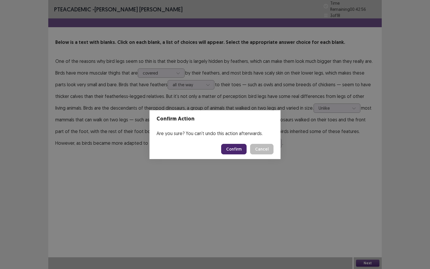
click at [241, 149] on button "Confirm" at bounding box center [233, 149] width 25 height 11
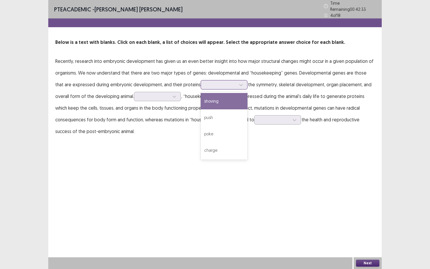
click at [212, 82] on div at bounding box center [221, 85] width 30 height 6
click at [210, 98] on div "shoving" at bounding box center [224, 101] width 47 height 16
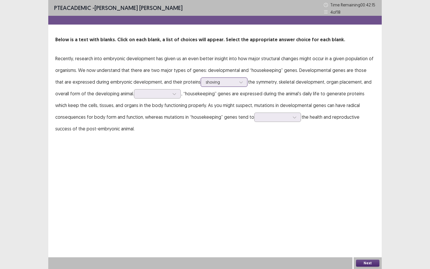
click at [216, 83] on div at bounding box center [221, 82] width 30 height 6
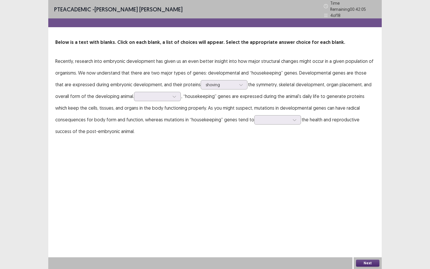
click at [305, 92] on p "Recently, research into embryonic development has given us an even better insig…" at bounding box center [215, 96] width 320 height 82
click at [161, 94] on div at bounding box center [154, 97] width 30 height 6
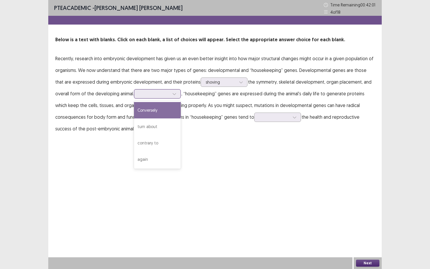
click at [156, 108] on div "Conversely" at bounding box center [157, 110] width 47 height 16
click at [270, 120] on div at bounding box center [274, 117] width 30 height 6
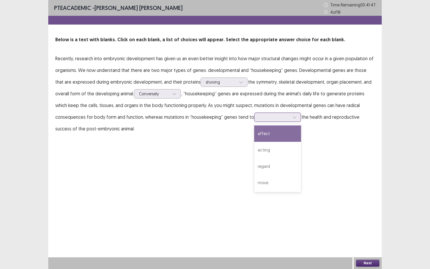
click at [270, 133] on div "affect" at bounding box center [277, 134] width 47 height 16
click at [367, 243] on button "Next" at bounding box center [367, 263] width 23 height 7
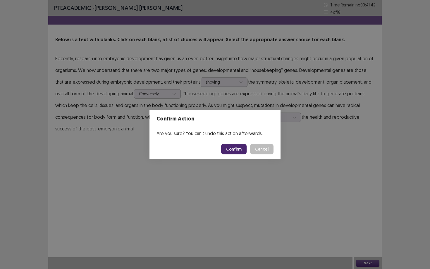
click at [239, 152] on button "Confirm" at bounding box center [233, 149] width 25 height 11
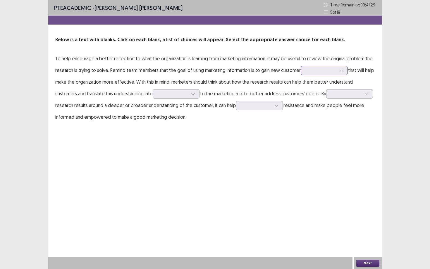
click at [306, 72] on div at bounding box center [321, 71] width 30 height 6
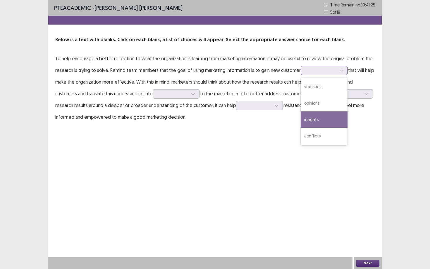
click at [317, 116] on div "insights" at bounding box center [324, 120] width 47 height 16
click at [313, 72] on div at bounding box center [321, 71] width 30 height 6
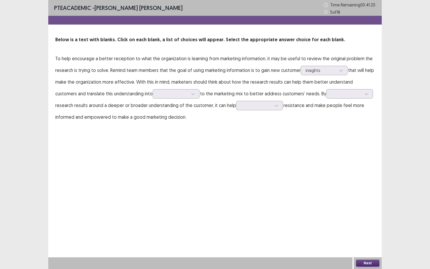
click at [260, 166] on div "PTE academic - [PERSON_NAME] [PERSON_NAME] Time Remaining 00 : 41 : 20 5 of 18 …" at bounding box center [215, 134] width 334 height 269
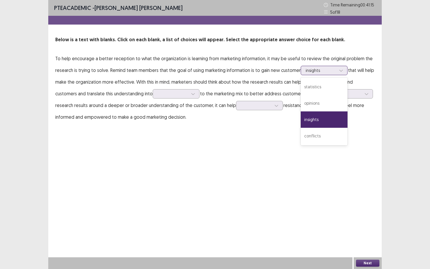
click at [328, 72] on div at bounding box center [321, 71] width 30 height 6
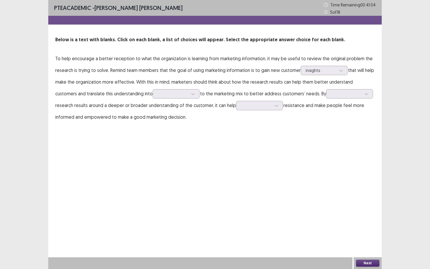
click at [243, 165] on div "PTE academic - [PERSON_NAME] [PERSON_NAME] Time Remaining 00 : 41 : 04 5 of 18 …" at bounding box center [215, 134] width 334 height 269
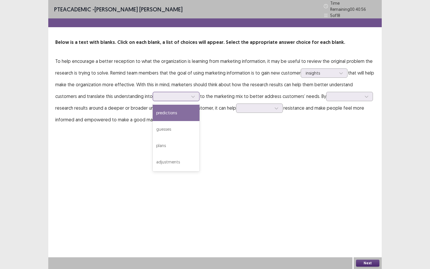
click at [153, 98] on div at bounding box center [176, 96] width 47 height 9
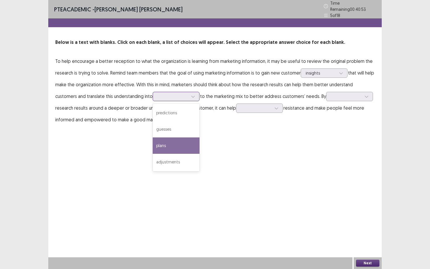
click at [153, 139] on div "plans" at bounding box center [176, 146] width 47 height 16
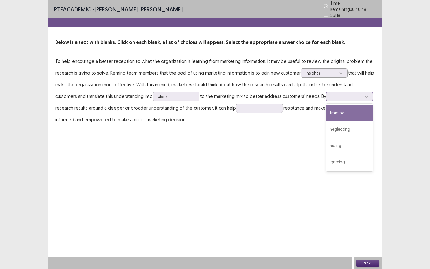
click at [331, 97] on div at bounding box center [347, 96] width 32 height 7
click at [326, 111] on div "framing" at bounding box center [349, 113] width 47 height 16
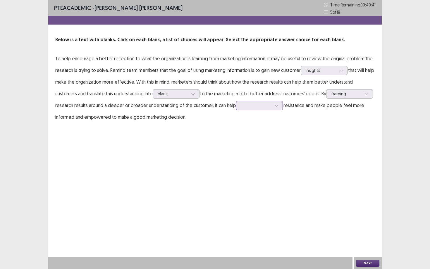
click at [241, 108] on div at bounding box center [256, 106] width 30 height 6
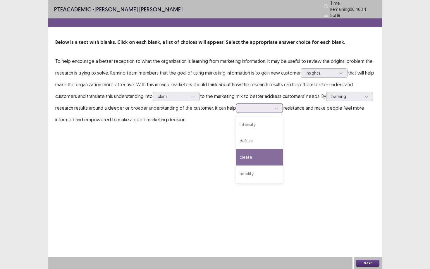
click at [236, 160] on div "create" at bounding box center [259, 157] width 47 height 16
click at [370, 243] on div "Next" at bounding box center [368, 264] width 28 height 12
click at [367, 243] on button "Next" at bounding box center [367, 263] width 23 height 7
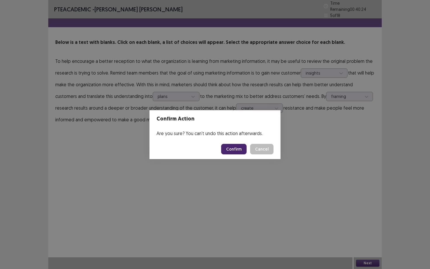
click at [241, 148] on button "Confirm" at bounding box center [233, 149] width 25 height 11
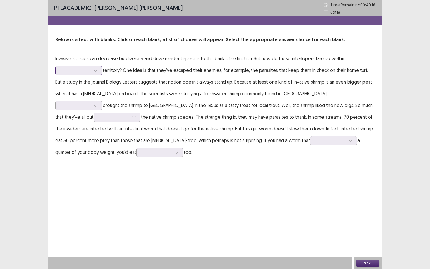
click at [79, 71] on div at bounding box center [75, 71] width 30 height 6
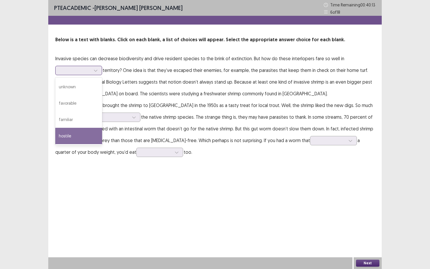
click at [70, 134] on div "hostile" at bounding box center [78, 136] width 47 height 16
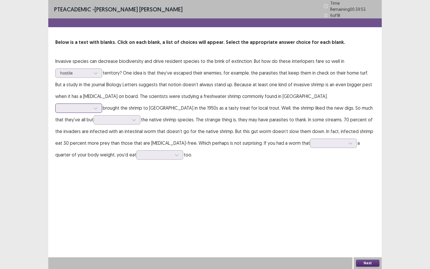
click at [91, 105] on div at bounding box center [75, 108] width 30 height 6
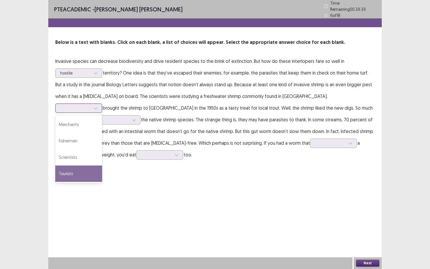
click at [102, 166] on div "Tourists" at bounding box center [78, 174] width 47 height 16
click at [91, 105] on div at bounding box center [75, 108] width 30 height 6
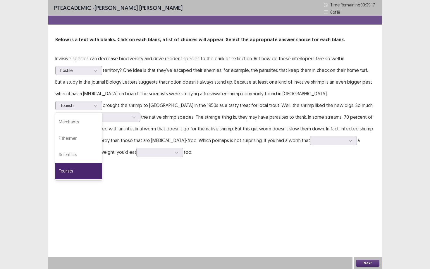
click at [202, 107] on p "Invasive species can decrease biodiversity and drive resident species to the br…" at bounding box center [215, 105] width 320 height 105
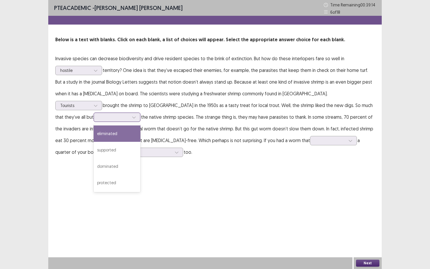
click at [129, 114] on div at bounding box center [114, 117] width 30 height 6
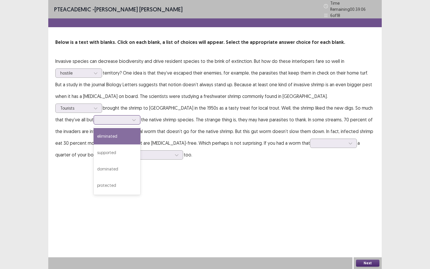
click at [140, 128] on div "eliminated" at bounding box center [117, 136] width 47 height 16
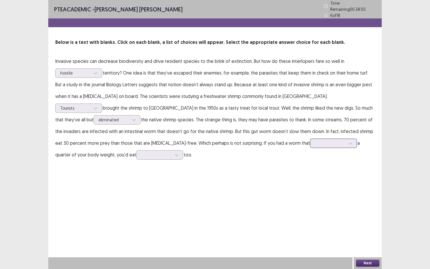
click at [315, 140] on div at bounding box center [331, 143] width 32 height 7
click at [310, 207] on div "replaced" at bounding box center [333, 209] width 47 height 16
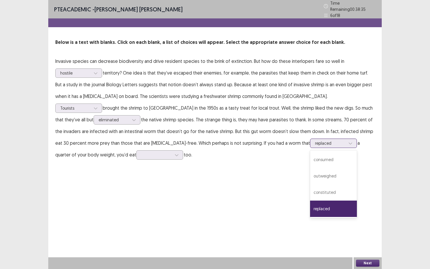
click at [315, 140] on div at bounding box center [330, 143] width 30 height 6
click at [310, 172] on div "outweighed" at bounding box center [333, 176] width 47 height 16
click at [315, 143] on div at bounding box center [330, 143] width 30 height 6
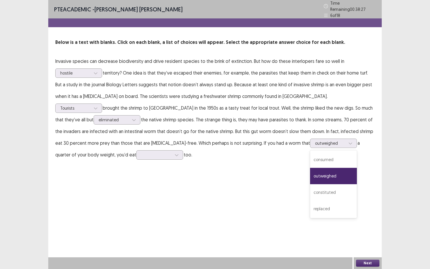
click at [293, 163] on div "PTE academic - [PERSON_NAME] [PERSON_NAME] Time Remaining 00 : 38 : 27 6 of 18 …" at bounding box center [215, 134] width 334 height 269
click at [172, 152] on div at bounding box center [156, 155] width 30 height 6
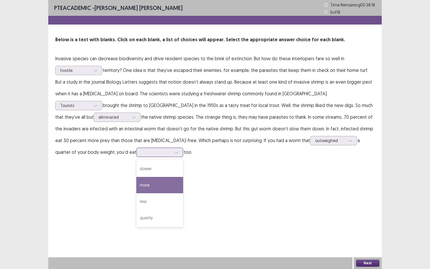
click at [183, 177] on div "more" at bounding box center [159, 185] width 47 height 16
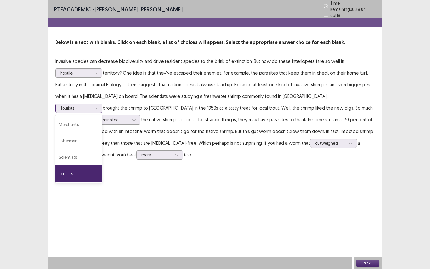
click at [91, 105] on div at bounding box center [75, 108] width 30 height 6
click at [102, 133] on div "Fishermen" at bounding box center [78, 141] width 47 height 16
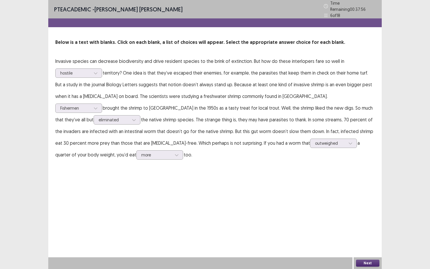
click at [362, 243] on button "Next" at bounding box center [367, 263] width 23 height 7
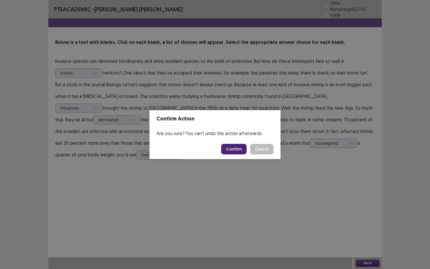
click at [236, 148] on button "Confirm" at bounding box center [233, 149] width 25 height 11
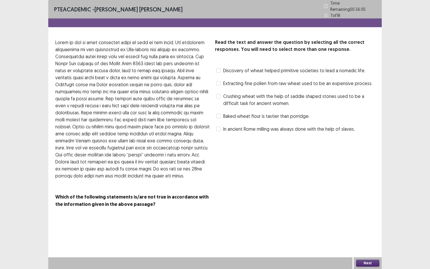
click at [265, 69] on span "Discovery of wheat helped primitive societies to lead a nomadic life." at bounding box center [294, 70] width 142 height 7
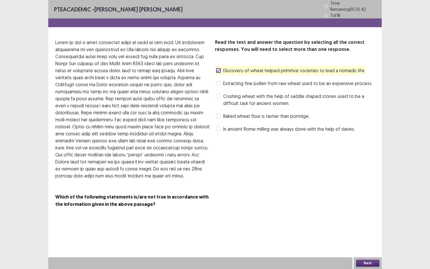
click at [276, 82] on span "Extracting fine pollen from raw wheat used to be an expensive process." at bounding box center [297, 83] width 149 height 7
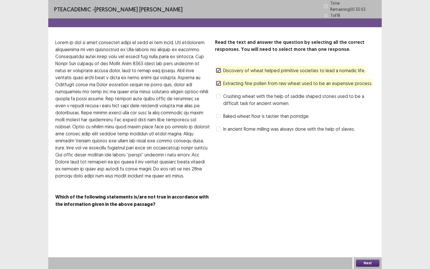
click at [263, 83] on span "Extracting fine pollen from raw wheat used to be an expensive process." at bounding box center [297, 83] width 149 height 7
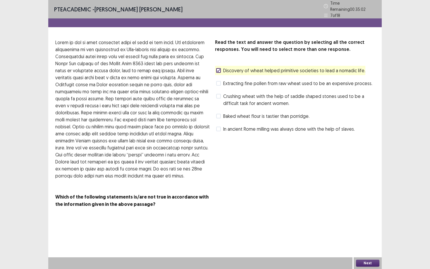
click at [263, 68] on span "Discovery of wheat helped primitive societies to lead a nomadic life." at bounding box center [294, 70] width 142 height 7
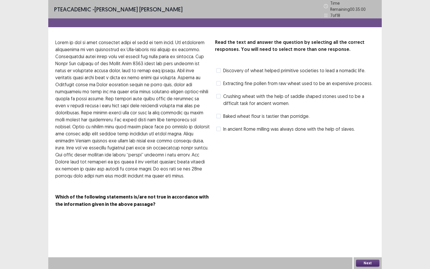
click at [256, 126] on span "In ancient Rome milling was always done with the help of slaves." at bounding box center [289, 129] width 132 height 7
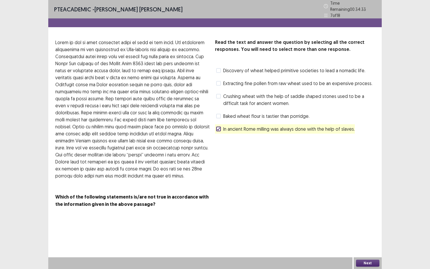
click at [361, 243] on button "Next" at bounding box center [367, 263] width 23 height 7
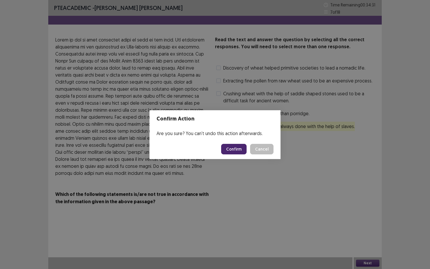
click at [239, 148] on button "Confirm" at bounding box center [233, 149] width 25 height 11
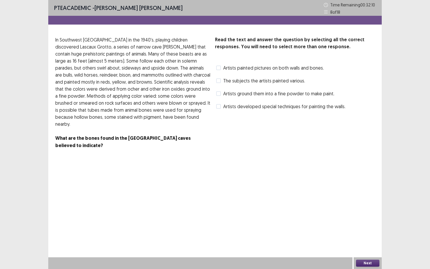
click at [239, 106] on span "Artists developed special techniques for painting the walls." at bounding box center [284, 106] width 122 height 7
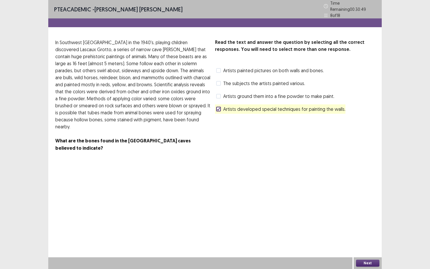
click at [370, 243] on div "Next" at bounding box center [368, 264] width 28 height 12
click at [369, 243] on button "Next" at bounding box center [367, 263] width 23 height 7
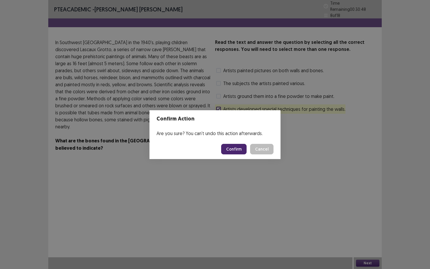
click at [244, 151] on button "Confirm" at bounding box center [233, 149] width 25 height 11
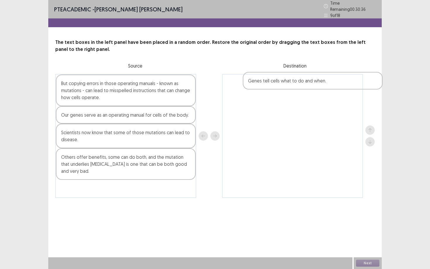
drag, startPoint x: 104, startPoint y: 190, endPoint x: 294, endPoint y: 84, distance: 217.4
click at [294, 84] on div "But copying errors in those operating manuals - known as mutations - can lead t…" at bounding box center [215, 136] width 320 height 124
drag, startPoint x: 258, startPoint y: 80, endPoint x: 119, endPoint y: 181, distance: 171.8
click at [119, 181] on div "But copying errors in those operating manuals - known as mutations - can lead t…" at bounding box center [215, 136] width 320 height 124
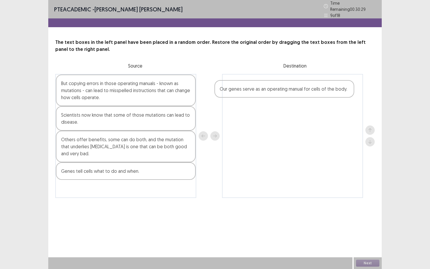
drag, startPoint x: 110, startPoint y: 118, endPoint x: 270, endPoint y: 94, distance: 161.8
click at [270, 94] on div "But copying errors in those operating manuals - known as mutations - can lead t…" at bounding box center [215, 136] width 320 height 124
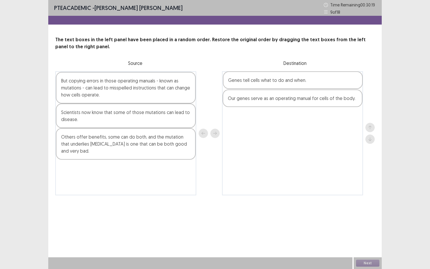
drag, startPoint x: 92, startPoint y: 171, endPoint x: 261, endPoint y: 81, distance: 191.3
click at [261, 81] on div "But copying errors in those operating manuals - known as mutations - can lead t…" at bounding box center [215, 133] width 320 height 124
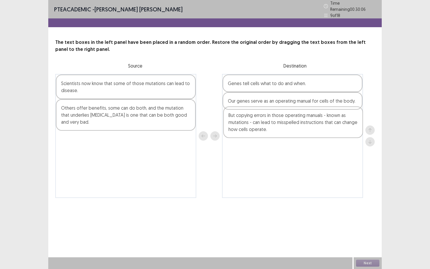
drag, startPoint x: 133, startPoint y: 87, endPoint x: 303, endPoint y: 122, distance: 173.6
click at [303, 122] on div "But copying errors in those operating manuals - known as mutations - can lead t…" at bounding box center [215, 136] width 320 height 124
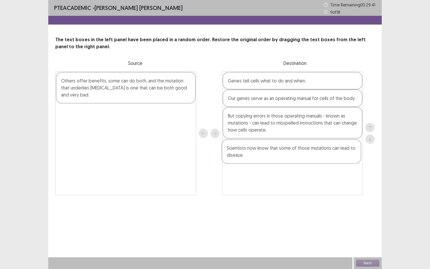
drag, startPoint x: 169, startPoint y: 92, endPoint x: 337, endPoint y: 162, distance: 181.2
click at [337, 162] on div "Scientists now know that some of those mutations can lead to disease. Others of…" at bounding box center [215, 133] width 320 height 124
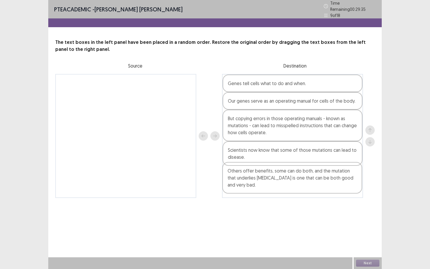
drag, startPoint x: 128, startPoint y: 88, endPoint x: 294, endPoint y: 179, distance: 190.5
click at [294, 179] on div "Others offer benefits, some can do both, and the mutation that underlies [MEDIC…" at bounding box center [215, 136] width 320 height 124
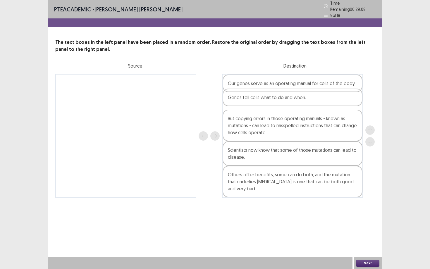
drag, startPoint x: 290, startPoint y: 85, endPoint x: 290, endPoint y: 103, distance: 18.4
click at [290, 103] on div "Genes tell cells what to do and when. Our genes serve as an operating manual fo…" at bounding box center [292, 136] width 141 height 124
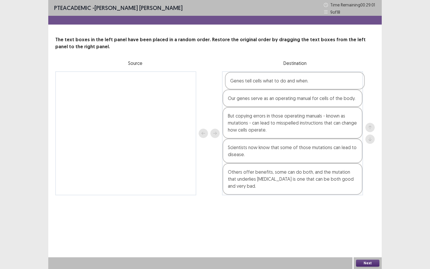
drag, startPoint x: 290, startPoint y: 103, endPoint x: 293, endPoint y: 84, distance: 19.7
click at [293, 84] on div "Our genes serve as an operating manual for cells of the body. Genes tell cells …" at bounding box center [292, 133] width 141 height 124
click at [359, 243] on button "Next" at bounding box center [367, 263] width 23 height 7
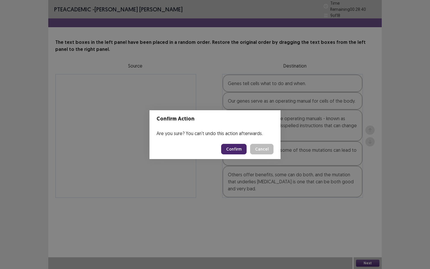
click at [237, 150] on button "Confirm" at bounding box center [233, 149] width 25 height 11
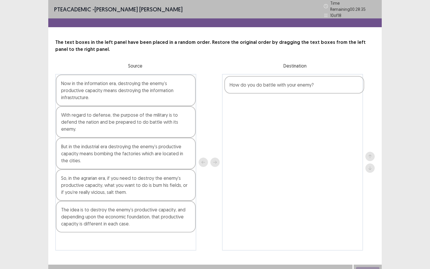
drag, startPoint x: 146, startPoint y: 109, endPoint x: 316, endPoint y: 88, distance: 171.6
click at [316, 88] on div "Now in the information era, destroying the enemy’s productive capacity means de…" at bounding box center [215, 162] width 320 height 177
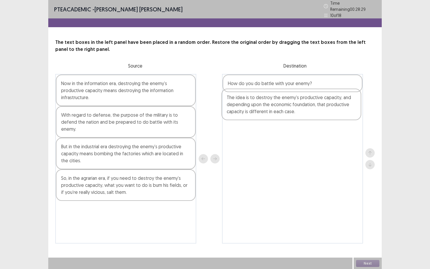
drag, startPoint x: 117, startPoint y: 211, endPoint x: 290, endPoint y: 106, distance: 202.4
click at [290, 106] on div "Now in the information era, destroying the enemy’s productive capacity means de…" at bounding box center [215, 159] width 320 height 170
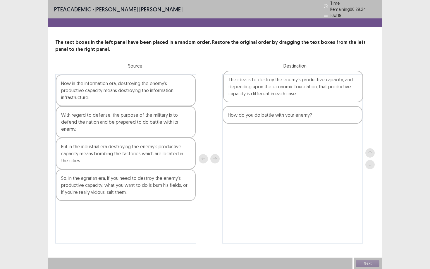
drag, startPoint x: 290, startPoint y: 106, endPoint x: 291, endPoint y: 85, distance: 21.4
click at [291, 85] on div "How do you do battle with your enemy? The idea is to destroy the enemy’s produc…" at bounding box center [292, 159] width 141 height 170
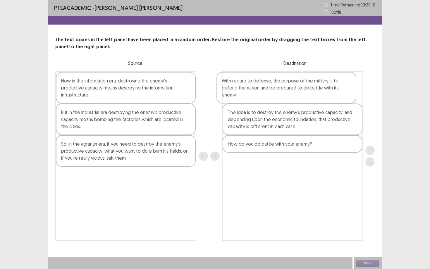
drag, startPoint x: 112, startPoint y: 112, endPoint x: 274, endPoint y: 87, distance: 164.0
click at [274, 87] on div "Now in the information era, destroying the enemy’s productive capacity means de…" at bounding box center [215, 156] width 320 height 170
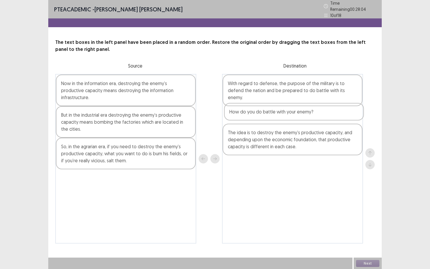
drag, startPoint x: 253, startPoint y: 147, endPoint x: 255, endPoint y: 112, distance: 34.9
click at [255, 112] on div "With regard to defense, the purpose of the military is to defend the nation and…" at bounding box center [292, 159] width 141 height 170
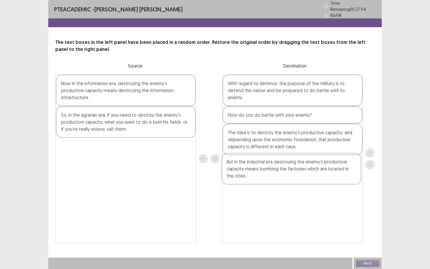
drag, startPoint x: 131, startPoint y: 112, endPoint x: 301, endPoint y: 171, distance: 179.8
click at [301, 171] on div "Now in the information era, destroying the enemy’s productive capacity means de…" at bounding box center [215, 159] width 320 height 170
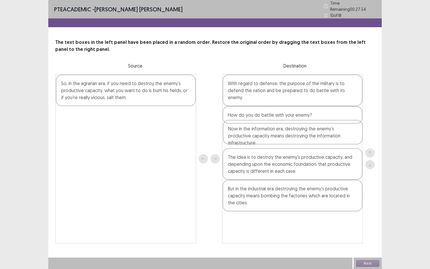
drag, startPoint x: 128, startPoint y: 86, endPoint x: 295, endPoint y: 136, distance: 174.9
click at [295, 136] on div "Now in the information era, destroying the enemy’s productive capacity means de…" at bounding box center [215, 159] width 320 height 170
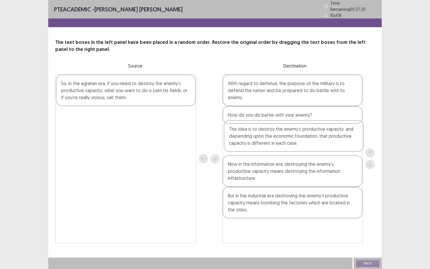
drag, startPoint x: 289, startPoint y: 170, endPoint x: 290, endPoint y: 140, distance: 29.9
click at [290, 140] on div "With regard to defense, the purpose of the military is to defend the nation and…" at bounding box center [292, 159] width 141 height 170
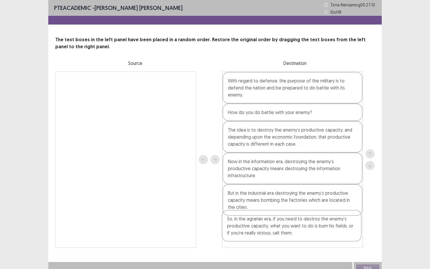
drag, startPoint x: 143, startPoint y: 83, endPoint x: 309, endPoint y: 222, distance: 217.1
click at [309, 222] on div "So, in the agrarian era, if you need to destroy the enemy’s productive capacity…" at bounding box center [215, 159] width 320 height 177
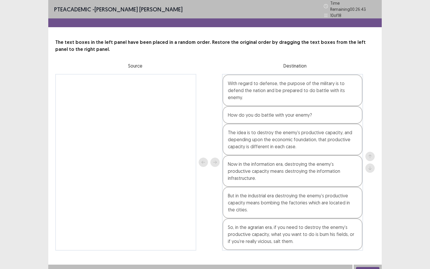
click at [371, 243] on button "Next" at bounding box center [367, 270] width 23 height 7
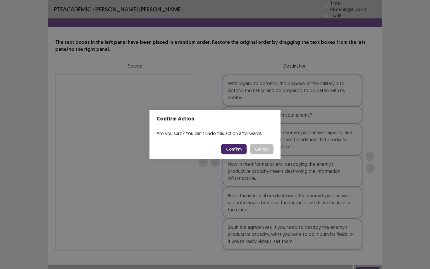
click at [239, 148] on button "Confirm" at bounding box center [233, 149] width 25 height 11
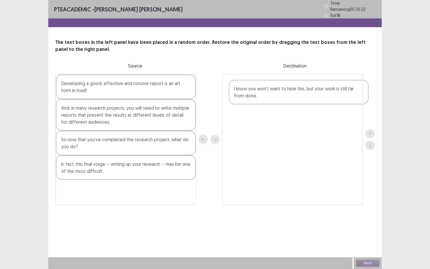
drag, startPoint x: 143, startPoint y: 170, endPoint x: 327, endPoint y: 93, distance: 199.8
click at [327, 93] on div "Developing a good, effective and concise report is an art form in itself. And, …" at bounding box center [215, 139] width 320 height 131
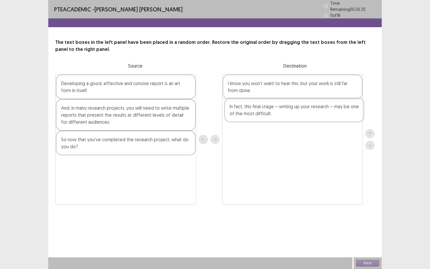
drag, startPoint x: 114, startPoint y: 167, endPoint x: 284, endPoint y: 111, distance: 178.9
click at [284, 111] on div "Developing a good, effective and concise report is an art form in itself. And, …" at bounding box center [215, 139] width 320 height 131
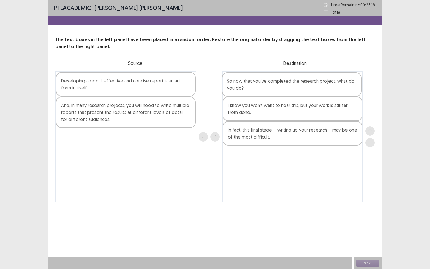
drag, startPoint x: 140, startPoint y: 144, endPoint x: 308, endPoint y: 87, distance: 177.2
click at [308, 87] on div "Developing a good, effective and concise report is an art form in itself. And, …" at bounding box center [215, 136] width 320 height 131
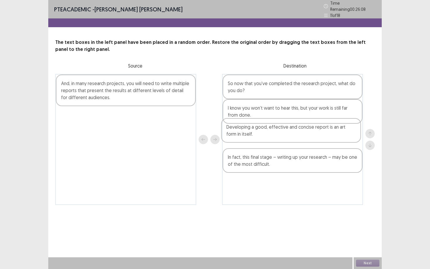
drag, startPoint x: 133, startPoint y: 87, endPoint x: 300, endPoint y: 134, distance: 173.4
click at [300, 134] on div "Developing a good, effective and concise report is an art form in itself. And, …" at bounding box center [215, 139] width 320 height 131
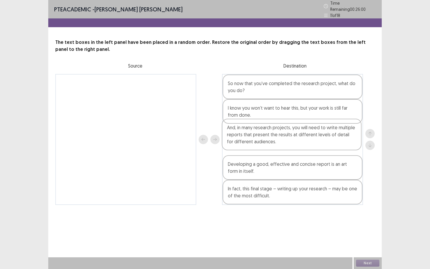
drag, startPoint x: 138, startPoint y: 84, endPoint x: 305, endPoint y: 131, distance: 173.9
click at [305, 131] on div "And, in many research projects, you will need to write multiple reports that pr…" at bounding box center [215, 139] width 320 height 131
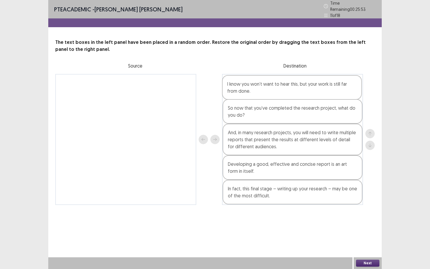
drag, startPoint x: 297, startPoint y: 114, endPoint x: 296, endPoint y: 89, distance: 24.6
click at [296, 89] on div "So now that you’ve completed the research project, what do you do? I know you w…" at bounding box center [292, 139] width 141 height 131
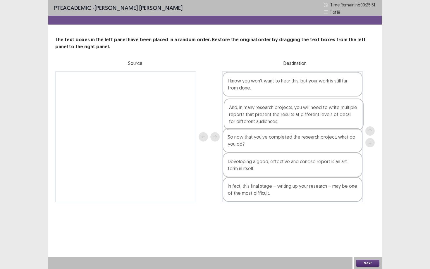
drag, startPoint x: 292, startPoint y: 135, endPoint x: 294, endPoint y: 111, distance: 24.0
click at [294, 111] on div "I know you won’t want to hear this, but your work is still far from done. So no…" at bounding box center [292, 136] width 141 height 131
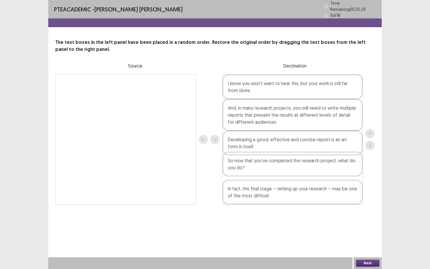
drag, startPoint x: 284, startPoint y: 142, endPoint x: 284, endPoint y: 167, distance: 25.2
click at [284, 167] on div "I know you won’t want to hear this, but your work is still far from done. And, …" at bounding box center [292, 139] width 141 height 131
drag, startPoint x: 279, startPoint y: 186, endPoint x: 280, endPoint y: 160, distance: 26.1
click at [280, 160] on div "I know you won’t want to hear this, but your work is still far from done. And, …" at bounding box center [292, 139] width 141 height 131
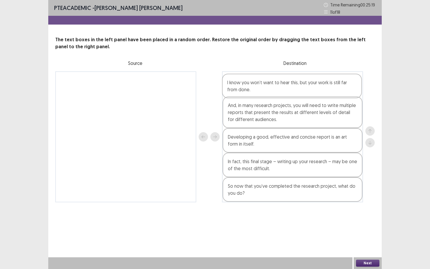
drag, startPoint x: 286, startPoint y: 86, endPoint x: 285, endPoint y: 90, distance: 3.8
click at [285, 90] on div "I know you won’t want to hear this, but your work is still far from done. And, …" at bounding box center [292, 136] width 141 height 131
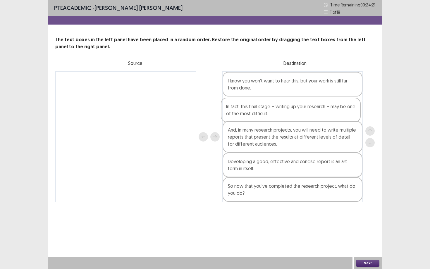
drag, startPoint x: 258, startPoint y: 169, endPoint x: 256, endPoint y: 108, distance: 61.2
click at [256, 108] on div "I know you won’t want to hear this, but your work is still far from done. And, …" at bounding box center [292, 136] width 141 height 131
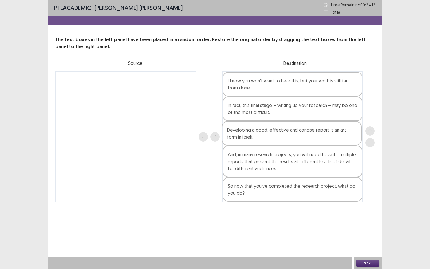
drag, startPoint x: 274, startPoint y: 165, endPoint x: 274, endPoint y: 131, distance: 33.7
click at [274, 131] on div "I know you won’t want to hear this, but your work is still far from done. In fa…" at bounding box center [292, 136] width 141 height 131
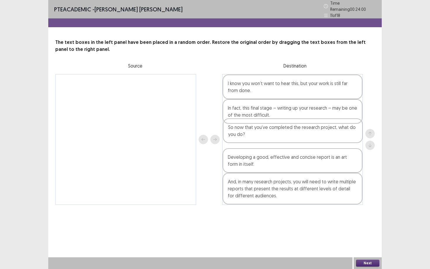
drag, startPoint x: 267, startPoint y: 196, endPoint x: 268, endPoint y: 134, distance: 62.0
click at [268, 134] on div "I know you won’t want to hear this, but your work is still far from done. In fa…" at bounding box center [292, 139] width 141 height 131
click at [364, 243] on button "Next" at bounding box center [367, 263] width 23 height 7
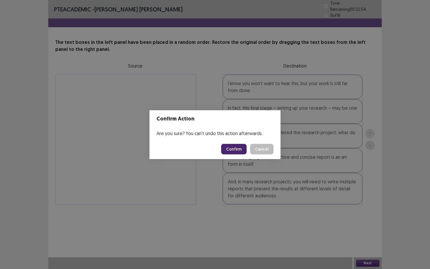
click at [240, 151] on button "Confirm" at bounding box center [233, 149] width 25 height 11
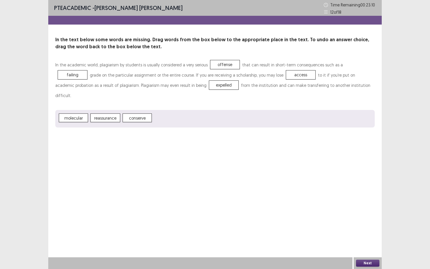
click at [368, 243] on button "Next" at bounding box center [367, 263] width 23 height 7
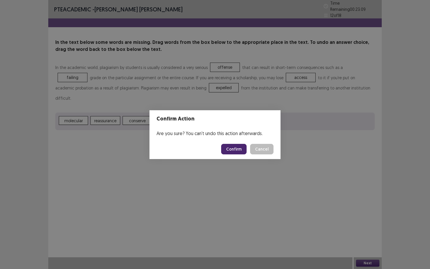
click at [234, 149] on button "Confirm" at bounding box center [233, 149] width 25 height 11
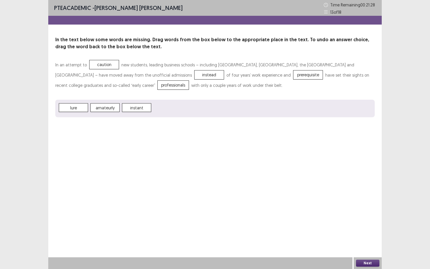
click at [364, 243] on button "Next" at bounding box center [367, 263] width 23 height 7
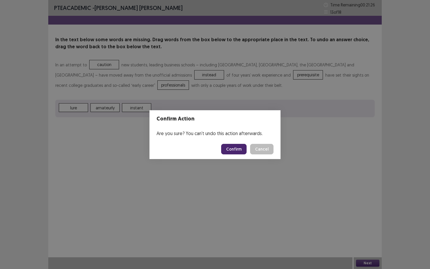
click at [235, 150] on button "Confirm" at bounding box center [233, 149] width 25 height 11
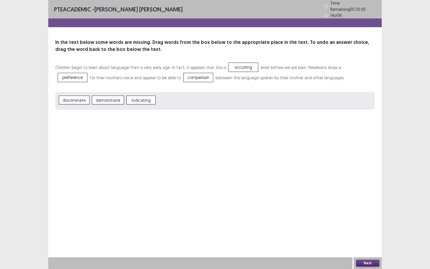
click at [362, 243] on button "Next" at bounding box center [367, 263] width 23 height 7
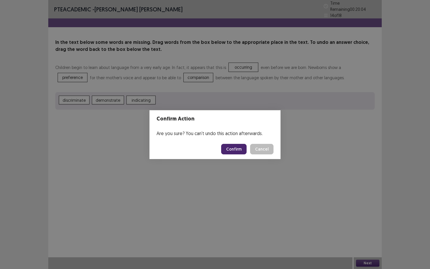
click at [236, 148] on button "Confirm" at bounding box center [233, 149] width 25 height 11
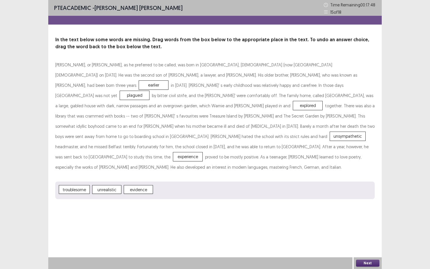
click at [372, 243] on button "Next" at bounding box center [367, 263] width 23 height 7
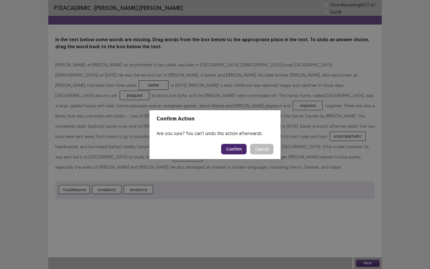
click at [241, 150] on button "Confirm" at bounding box center [233, 149] width 25 height 11
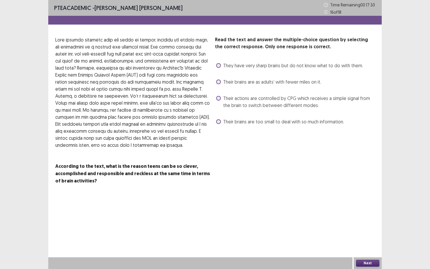
click at [261, 103] on span "Their actions are controlled by CPG which receives a simple signal from the bra…" at bounding box center [299, 102] width 152 height 14
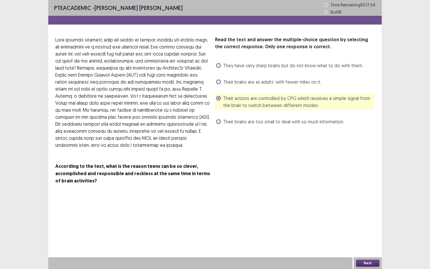
click at [365, 243] on button "Next" at bounding box center [367, 263] width 23 height 7
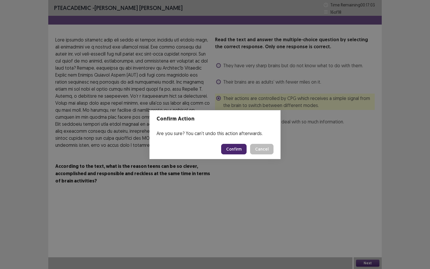
click at [237, 148] on button "Confirm" at bounding box center [233, 149] width 25 height 11
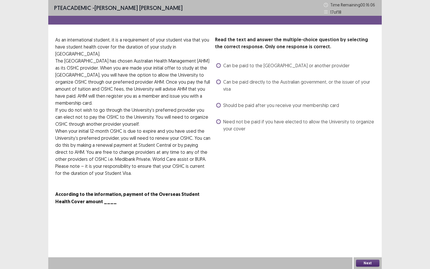
click at [268, 65] on span "Can be paid to the [GEOGRAPHIC_DATA] or another provider" at bounding box center [286, 65] width 126 height 7
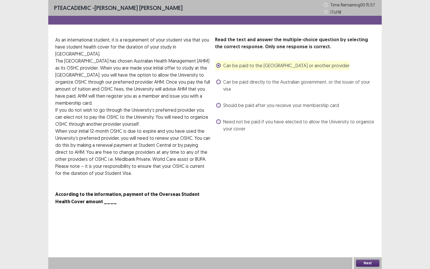
click at [264, 106] on span "Should be paid after you receive your membership card" at bounding box center [281, 105] width 116 height 7
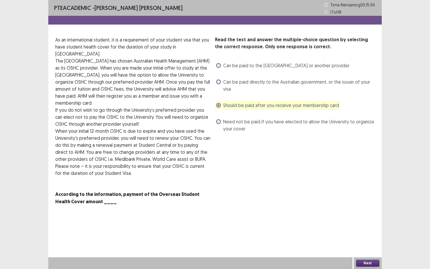
click at [268, 83] on span "Can be paid directly to the Australian government, or the issuer of your visa" at bounding box center [299, 85] width 152 height 14
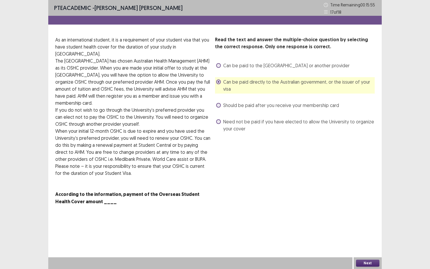
click at [268, 65] on span "Can be paid to the [GEOGRAPHIC_DATA] or another provider" at bounding box center [286, 65] width 126 height 7
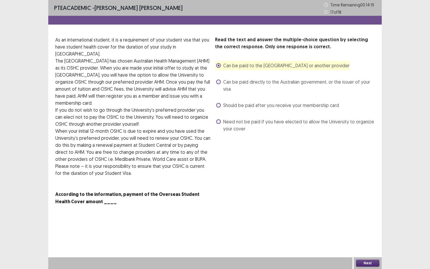
click at [230, 126] on span "Need not be paid if you have elected to allow the University to organize your c…" at bounding box center [299, 125] width 152 height 14
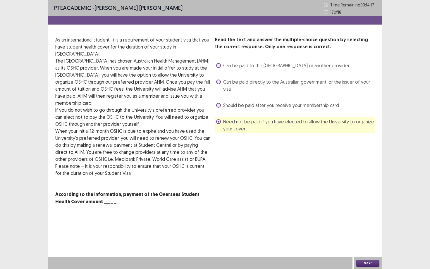
click at [367, 243] on button "Next" at bounding box center [367, 263] width 23 height 7
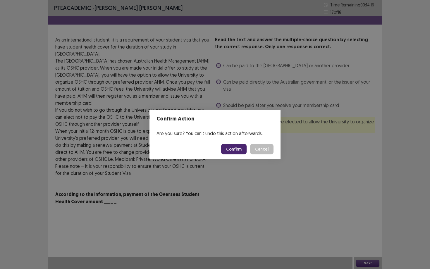
click at [240, 150] on button "Confirm" at bounding box center [233, 149] width 25 height 11
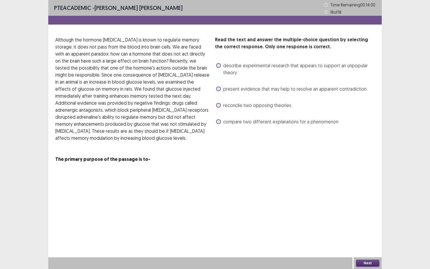
click at [281, 66] on span "describe experimental research that appears to support an unpopular theory" at bounding box center [299, 69] width 152 height 14
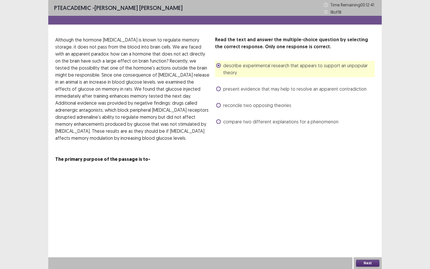
click at [278, 88] on span "present evidence that may help to resolve an apparent contradiction" at bounding box center [294, 88] width 143 height 7
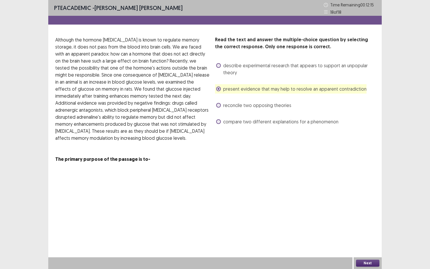
click at [369, 243] on button "Next" at bounding box center [367, 263] width 23 height 7
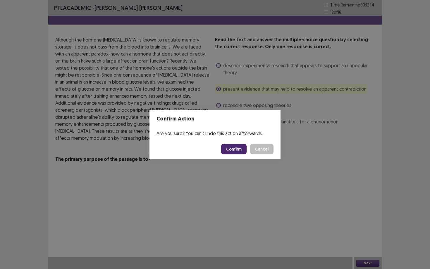
click at [242, 150] on button "Confirm" at bounding box center [233, 149] width 25 height 11
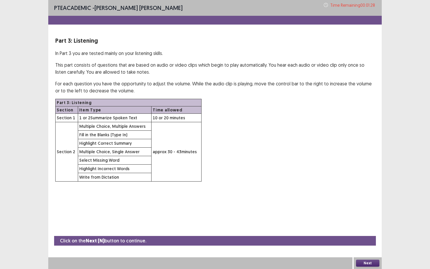
click at [366, 243] on button "Next" at bounding box center [367, 263] width 23 height 7
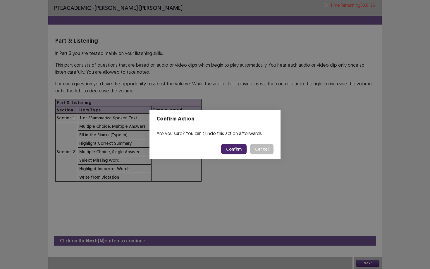
click at [235, 149] on button "Confirm" at bounding box center [233, 149] width 25 height 11
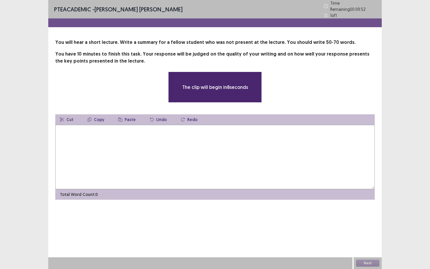
click at [162, 140] on textarea at bounding box center [215, 157] width 320 height 64
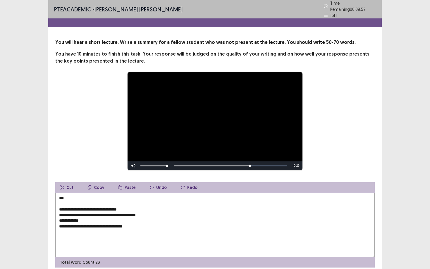
click at [87, 197] on textarea "**********" at bounding box center [215, 225] width 320 height 64
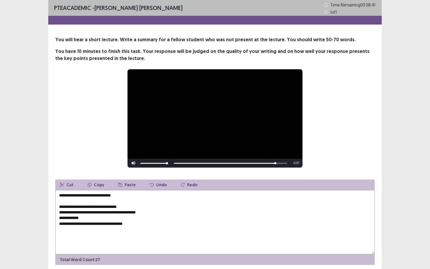
click at [141, 224] on textarea "**********" at bounding box center [215, 222] width 320 height 64
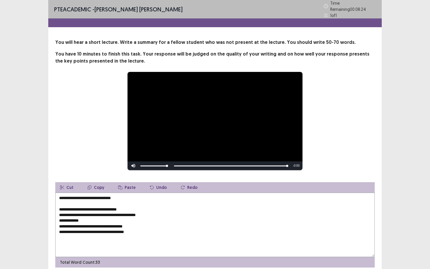
click at [88, 197] on textarea "**********" at bounding box center [215, 225] width 320 height 64
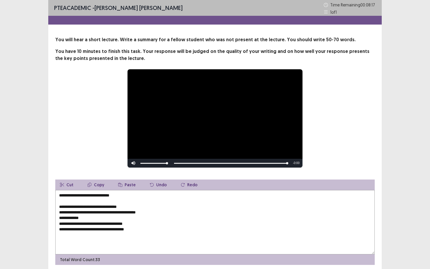
click at [58, 196] on textarea "**********" at bounding box center [215, 222] width 320 height 64
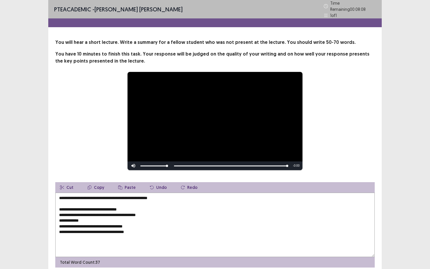
click at [171, 198] on textarea "**********" at bounding box center [215, 225] width 320 height 64
click at [61, 206] on textarea "**********" at bounding box center [215, 225] width 320 height 64
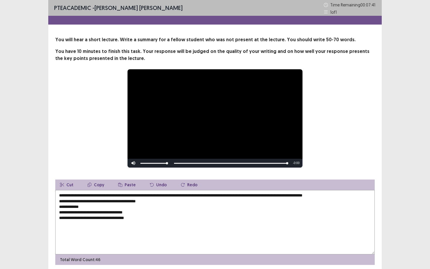
click at [356, 196] on textarea "**********" at bounding box center [215, 222] width 320 height 64
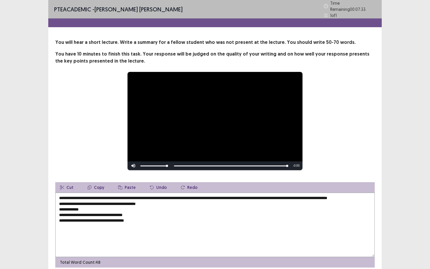
click at [59, 207] on textarea "**********" at bounding box center [215, 225] width 320 height 64
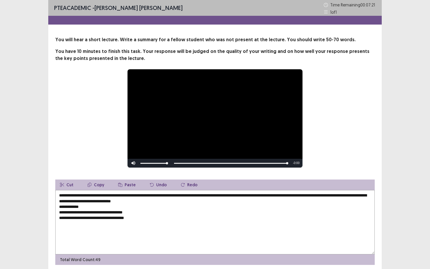
click at [146, 200] on textarea "**********" at bounding box center [215, 222] width 320 height 64
click at [205, 205] on textarea "**********" at bounding box center [215, 222] width 320 height 64
click at [193, 204] on textarea "**********" at bounding box center [215, 222] width 320 height 64
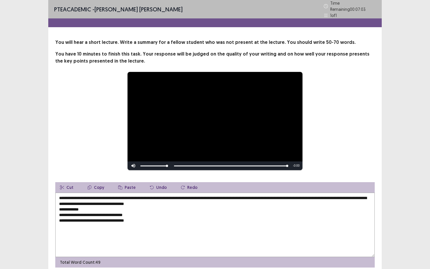
click at [218, 203] on textarea "**********" at bounding box center [215, 225] width 320 height 64
click at [62, 207] on textarea "**********" at bounding box center [215, 225] width 320 height 64
click at [128, 231] on textarea "**********" at bounding box center [215, 225] width 320 height 64
click at [60, 207] on textarea "**********" at bounding box center [215, 225] width 320 height 64
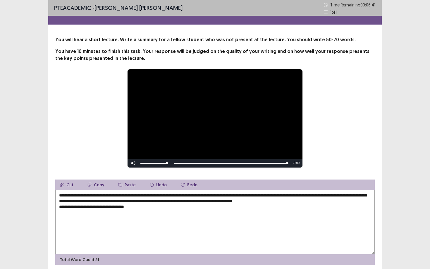
click at [263, 201] on textarea "**********" at bounding box center [215, 222] width 320 height 64
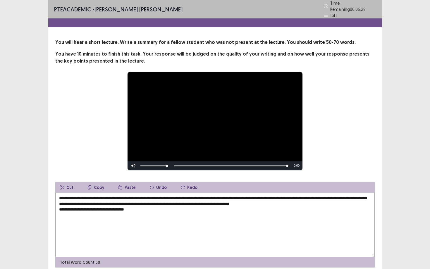
click at [347, 199] on textarea "**********" at bounding box center [215, 225] width 320 height 64
click at [222, 207] on textarea "**********" at bounding box center [215, 225] width 320 height 64
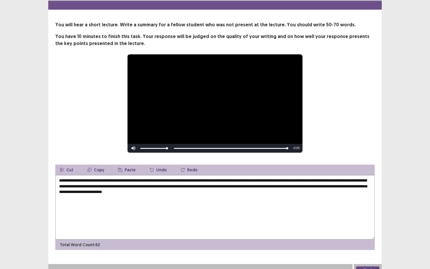
scroll to position [22, 0]
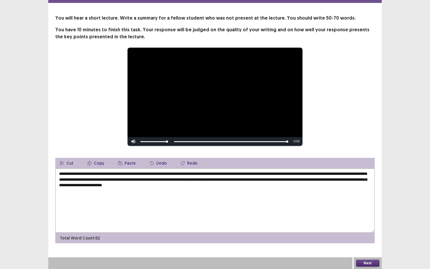
type textarea "**********"
click at [364, 243] on button "Next" at bounding box center [367, 263] width 23 height 7
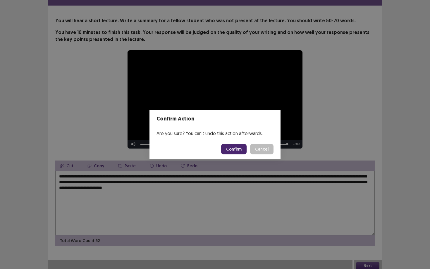
click at [238, 146] on button "Confirm" at bounding box center [233, 149] width 25 height 11
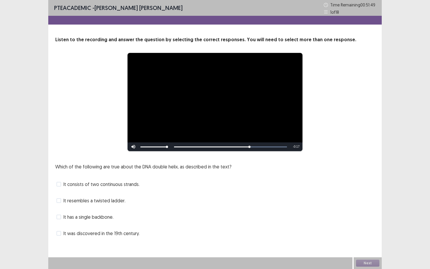
click at [116, 202] on span "It resembles a twisted ladder." at bounding box center [95, 200] width 62 height 7
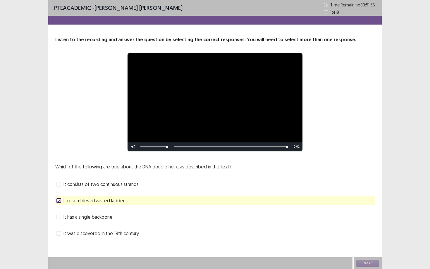
click at [117, 186] on span "It consists of two continuous strands." at bounding box center [102, 184] width 76 height 7
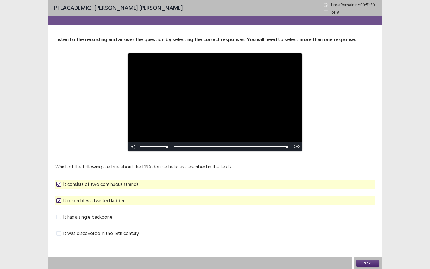
click at [362, 243] on button "Next" at bounding box center [367, 263] width 23 height 7
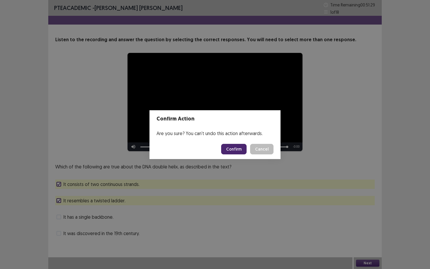
click at [235, 147] on button "Confirm" at bounding box center [233, 149] width 25 height 11
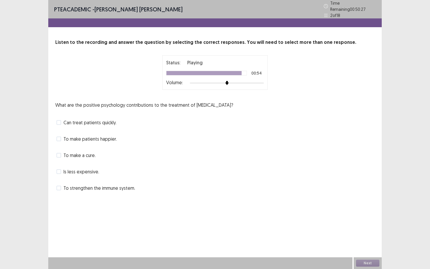
click at [115, 185] on span "To strengthen the immune system." at bounding box center [100, 188] width 72 height 7
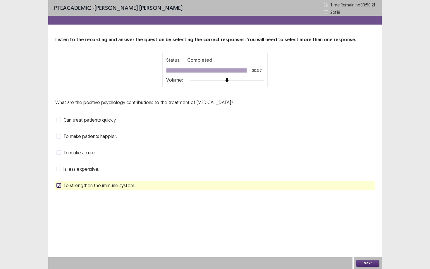
click at [373, 243] on button "Next" at bounding box center [367, 263] width 23 height 7
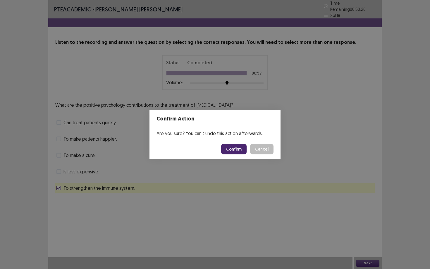
click at [239, 147] on button "Confirm" at bounding box center [233, 149] width 25 height 11
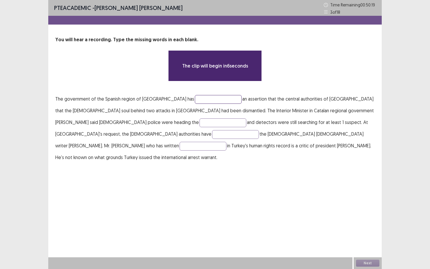
click at [195, 97] on input "text" at bounding box center [218, 99] width 47 height 9
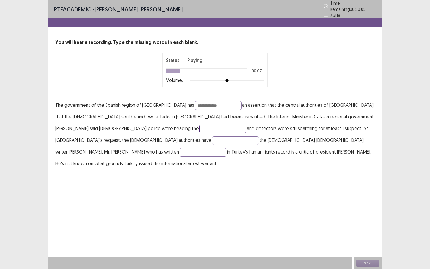
click at [200, 125] on input "text" at bounding box center [223, 129] width 47 height 9
click at [195, 102] on input "**********" at bounding box center [218, 105] width 47 height 9
type input "**********"
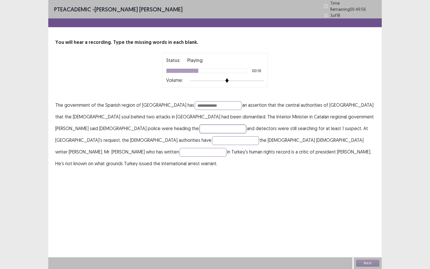
click at [200, 128] on input "text" at bounding box center [223, 129] width 47 height 9
type input "*******"
click at [259, 136] on input "text" at bounding box center [235, 140] width 47 height 9
type input "********"
click at [223, 148] on input "text" at bounding box center [203, 152] width 47 height 9
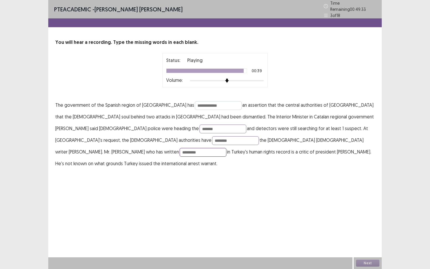
type input "*********"
click at [195, 103] on input "**********" at bounding box center [218, 105] width 47 height 9
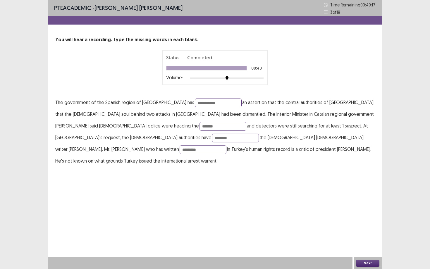
type input "**********"
click at [367, 243] on button "Next" at bounding box center [367, 263] width 23 height 7
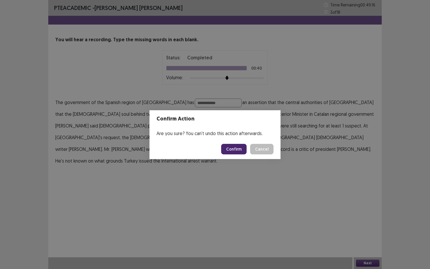
click at [234, 148] on button "Confirm" at bounding box center [233, 149] width 25 height 11
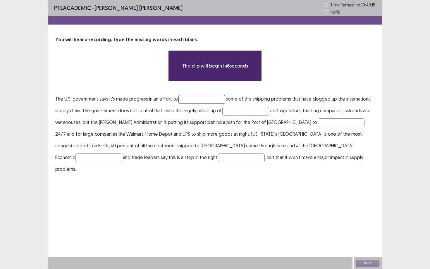
click at [198, 102] on input "text" at bounding box center [202, 99] width 47 height 9
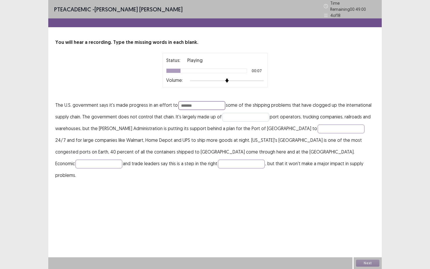
type input "*******"
click at [245, 117] on input "text" at bounding box center [245, 117] width 47 height 9
click at [227, 114] on input "*******" at bounding box center [245, 117] width 47 height 9
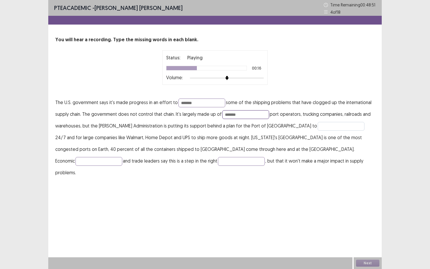
type input "*******"
click at [318, 127] on input "text" at bounding box center [341, 126] width 47 height 9
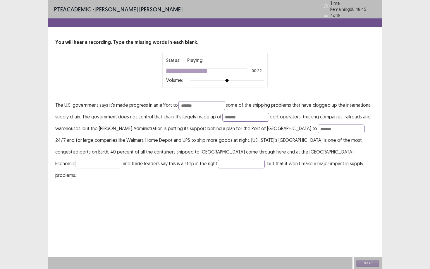
type input "*******"
click at [122, 160] on input "text" at bounding box center [99, 164] width 47 height 9
type input "********"
click at [218, 160] on input "text" at bounding box center [241, 164] width 47 height 9
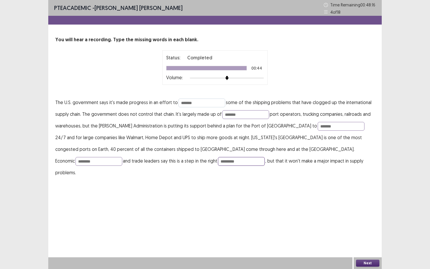
type input "*********"
click at [196, 102] on input "*******" at bounding box center [202, 103] width 47 height 9
type input "*******"
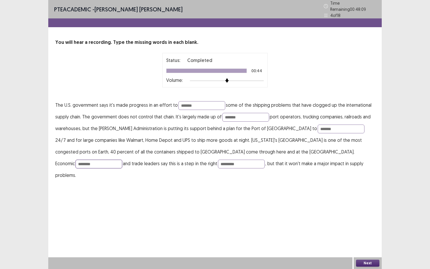
click at [122, 160] on input "********" at bounding box center [99, 164] width 47 height 9
type input "********"
click at [306, 169] on div "PTE academic - [PERSON_NAME] [PERSON_NAME] Time Remaining 00 : 47 : 59 4 of 18 …" at bounding box center [215, 96] width 334 height 193
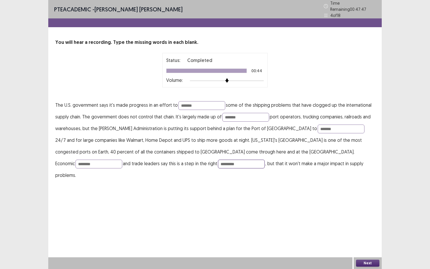
click at [218, 162] on input "*********" at bounding box center [241, 164] width 47 height 9
type input "**********"
click at [228, 202] on div "**********" at bounding box center [215, 134] width 334 height 269
click at [373, 243] on button "Next" at bounding box center [367, 263] width 23 height 7
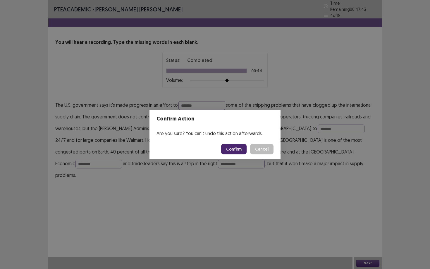
click at [236, 149] on button "Confirm" at bounding box center [233, 149] width 25 height 11
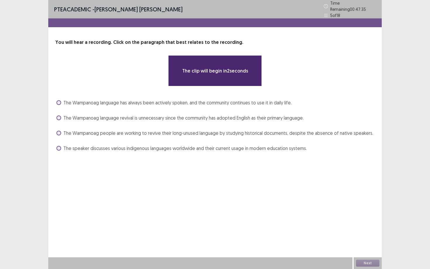
click at [193, 147] on span "The speaker discusses various indigenous languages worldwide and their current …" at bounding box center [186, 148] width 244 height 7
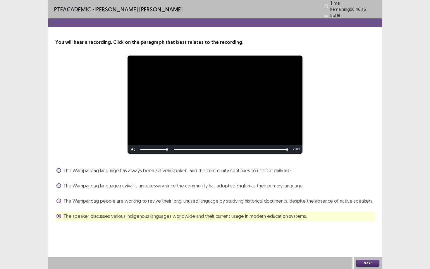
click at [364, 243] on button "Next" at bounding box center [367, 263] width 23 height 7
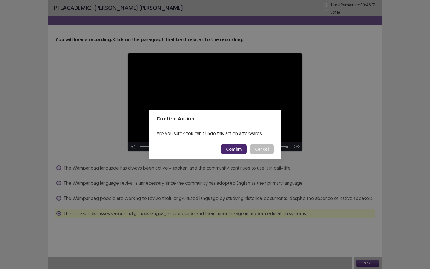
click at [234, 148] on button "Confirm" at bounding box center [233, 149] width 25 height 11
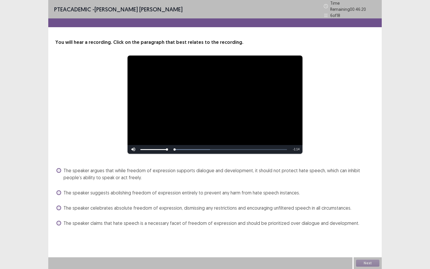
click at [205, 167] on span "The speaker argues that while freedom of expression supports dialogue and devel…" at bounding box center [219, 174] width 311 height 14
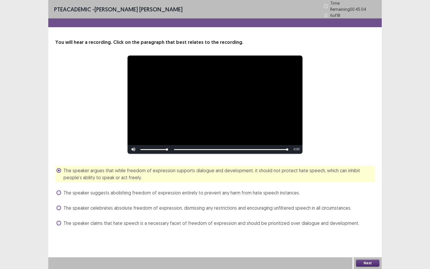
click at [371, 243] on button "Next" at bounding box center [367, 263] width 23 height 7
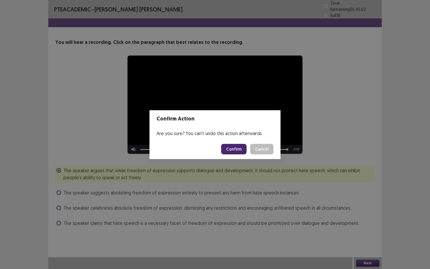
click at [229, 151] on button "Confirm" at bounding box center [233, 149] width 25 height 11
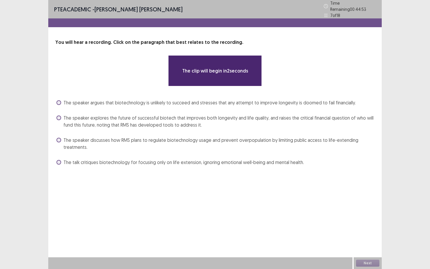
click at [169, 121] on span "The speaker explores the future of successful biotech that improves both longev…" at bounding box center [219, 121] width 311 height 14
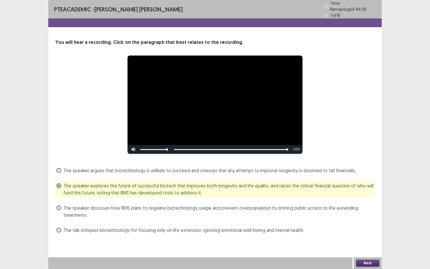
click at [366, 243] on button "Next" at bounding box center [367, 263] width 23 height 7
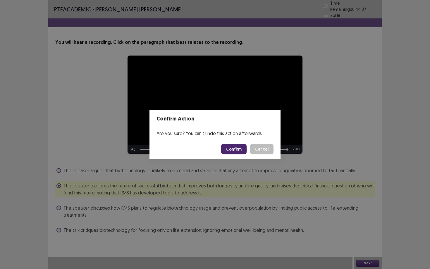
click at [239, 149] on button "Confirm" at bounding box center [233, 149] width 25 height 11
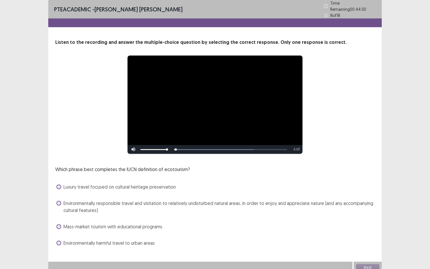
scroll to position [2, 0]
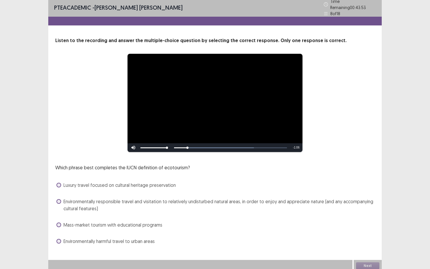
click at [180, 200] on span "Environmentally responsible travel and visitation to relatively undisturbed nat…" at bounding box center [219, 205] width 311 height 14
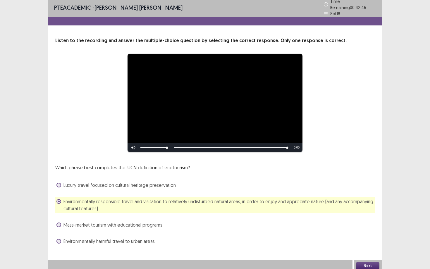
click at [366, 243] on button "Next" at bounding box center [367, 266] width 23 height 7
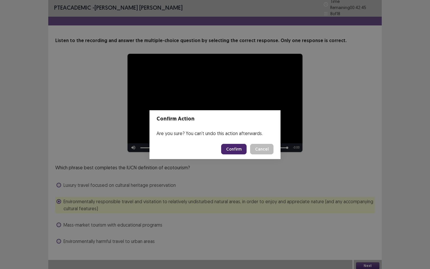
click at [239, 150] on button "Confirm" at bounding box center [233, 149] width 25 height 11
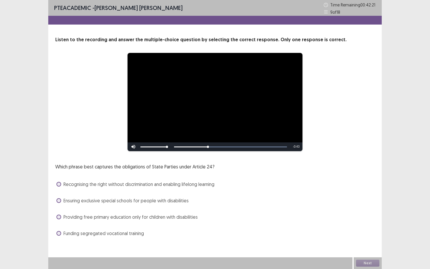
click at [156, 218] on span "Providing free primary education only for children with disabilities" at bounding box center [131, 217] width 134 height 7
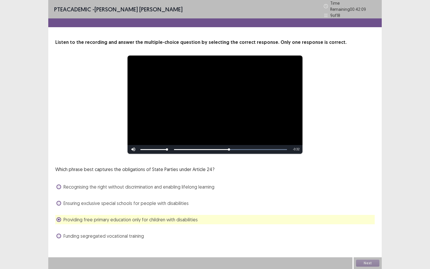
click at [176, 184] on span "Recognising the right without discrimination and enabling lifelong learning" at bounding box center [139, 187] width 151 height 7
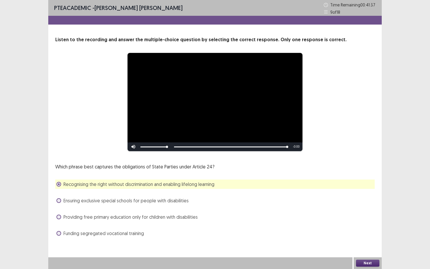
click at [370, 243] on button "Next" at bounding box center [367, 263] width 23 height 7
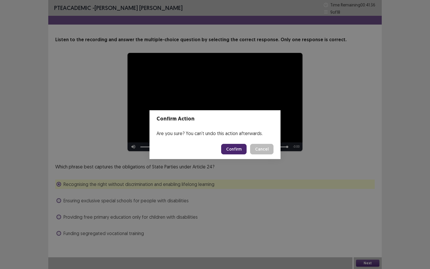
click at [236, 148] on button "Confirm" at bounding box center [233, 149] width 25 height 11
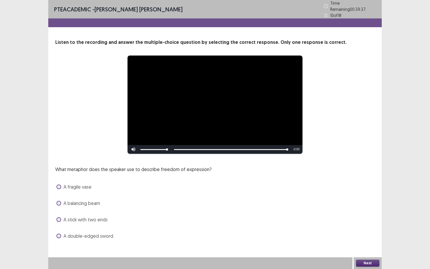
click at [69, 216] on span "A stick with two ends" at bounding box center [86, 219] width 44 height 7
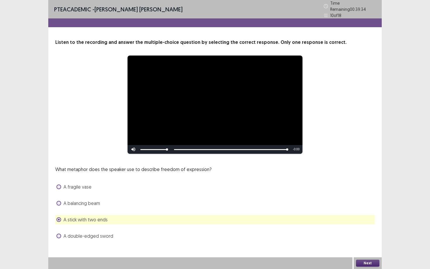
click at [368, 243] on button "Next" at bounding box center [367, 263] width 23 height 7
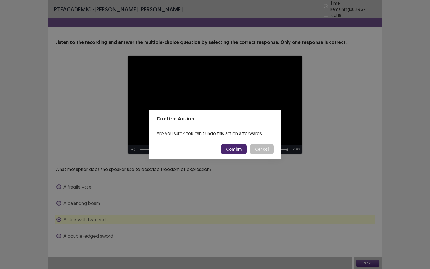
click at [235, 148] on button "Confirm" at bounding box center [233, 149] width 25 height 11
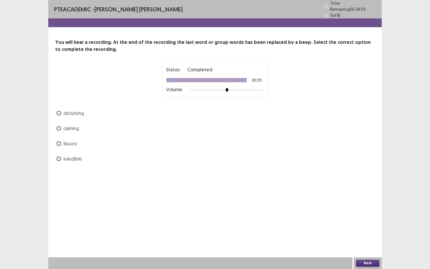
click at [71, 125] on span "calming" at bounding box center [72, 128] width 16 height 7
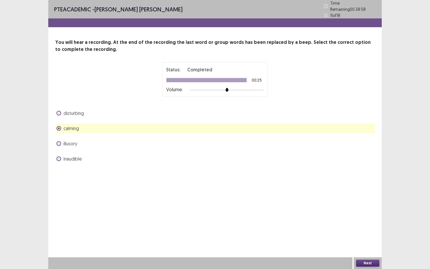
click at [361, 243] on button "Next" at bounding box center [367, 263] width 23 height 7
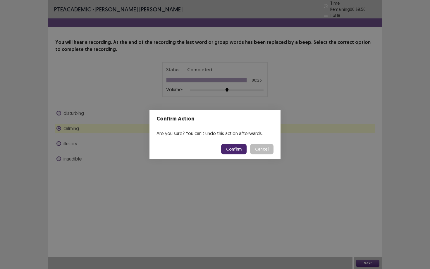
click at [236, 145] on button "Confirm" at bounding box center [233, 149] width 25 height 11
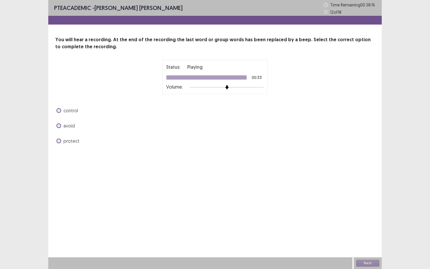
click at [63, 111] on label "control" at bounding box center [67, 110] width 22 height 7
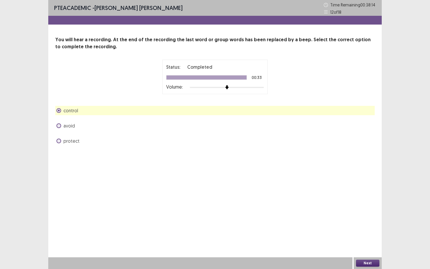
click at [374, 243] on button "Next" at bounding box center [367, 263] width 23 height 7
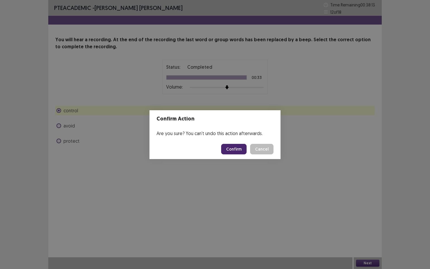
click at [243, 150] on button "Confirm" at bounding box center [233, 149] width 25 height 11
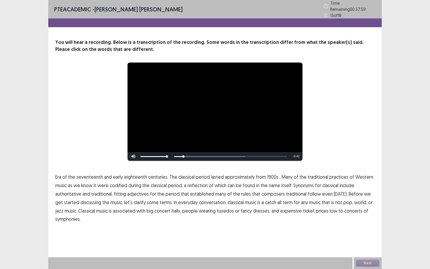
click at [60, 175] on span "Era" at bounding box center [58, 177] width 6 height 7
click at [269, 174] on span "1900s" at bounding box center [272, 177] width 11 height 7
click at [293, 193] on span "traditional" at bounding box center [296, 194] width 20 height 7
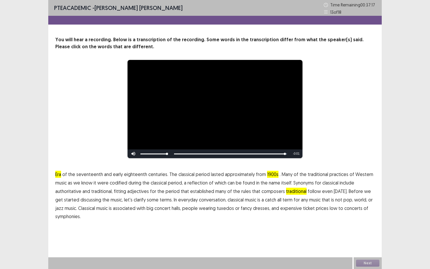
click at [330, 211] on span "low" at bounding box center [334, 208] width 8 height 7
click at [74, 215] on span "symphonies." at bounding box center [67, 216] width 25 height 7
click at [371, 243] on button "Next" at bounding box center [367, 263] width 23 height 7
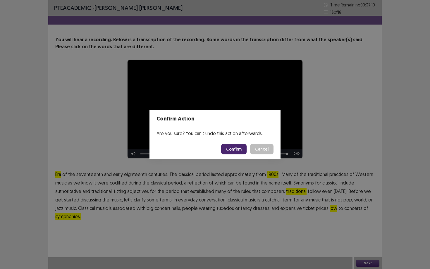
click at [233, 147] on button "Confirm" at bounding box center [233, 149] width 25 height 11
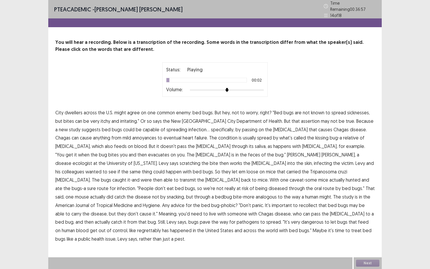
click at [92, 112] on span "across" at bounding box center [90, 112] width 13 height 7
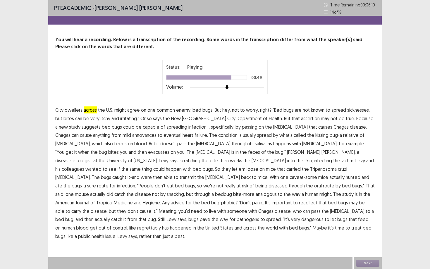
click at [89, 109] on span "across" at bounding box center [90, 110] width 13 height 7
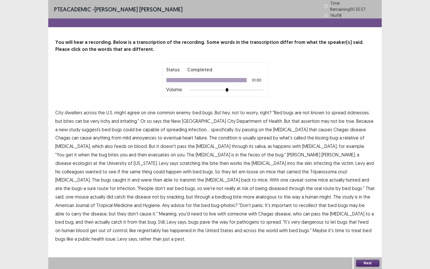
click at [363, 243] on button "Next" at bounding box center [367, 263] width 23 height 7
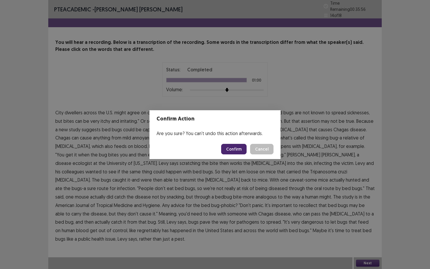
click at [230, 150] on button "Confirm" at bounding box center [233, 149] width 25 height 11
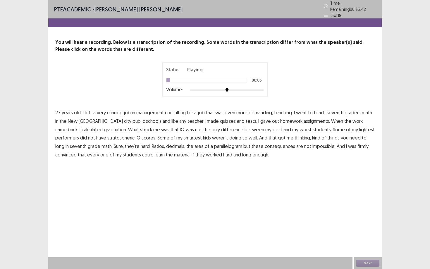
click at [122, 110] on span "cunning" at bounding box center [115, 112] width 16 height 7
click at [104, 126] on span "graduation." at bounding box center [115, 129] width 23 height 7
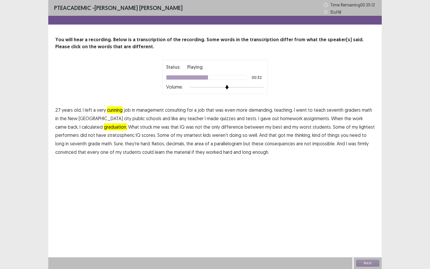
click at [359, 128] on span "lightest" at bounding box center [367, 127] width 16 height 7
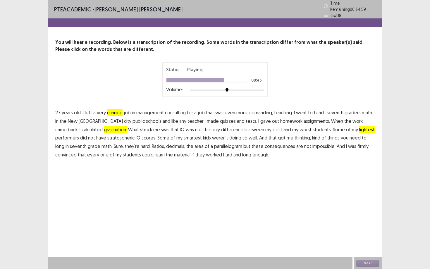
click at [64, 143] on span "long" at bounding box center [59, 146] width 9 height 7
click at [265, 143] on span "consequences" at bounding box center [280, 146] width 30 height 7
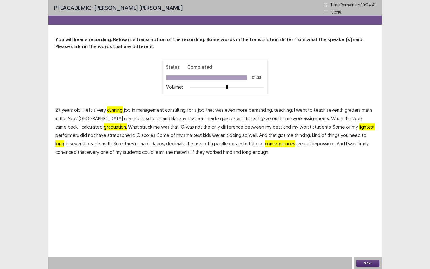
click at [365, 243] on button "Next" at bounding box center [367, 263] width 23 height 7
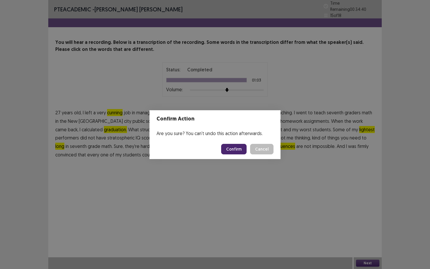
click at [233, 151] on button "Confirm" at bounding box center [233, 149] width 25 height 11
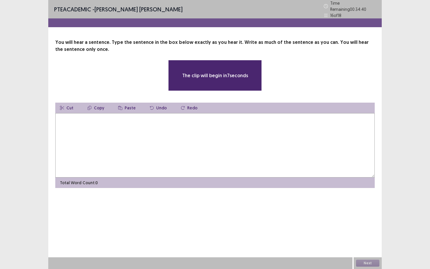
click at [203, 145] on textarea at bounding box center [215, 145] width 320 height 64
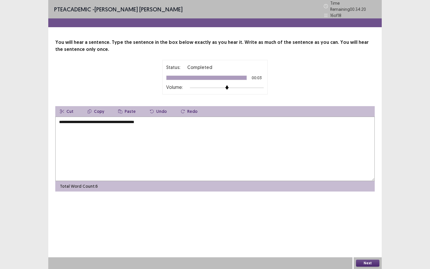
click at [70, 121] on textarea "**********" at bounding box center [215, 149] width 320 height 64
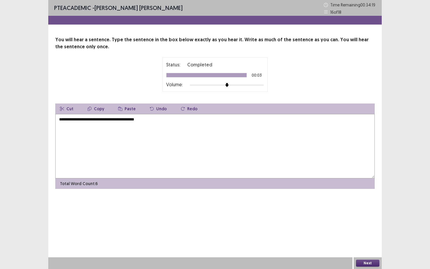
click at [65, 120] on textarea "**********" at bounding box center [215, 146] width 320 height 64
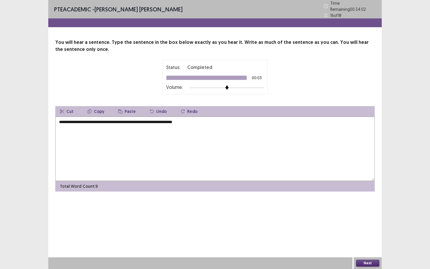
click at [144, 121] on textarea "**********" at bounding box center [215, 149] width 320 height 64
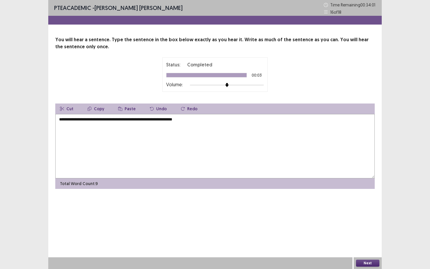
click at [143, 121] on textarea "**********" at bounding box center [215, 146] width 320 height 64
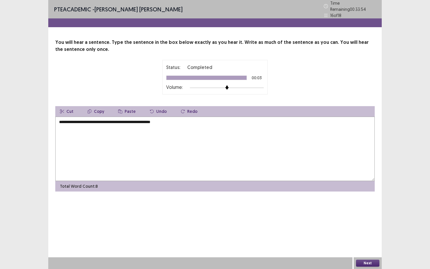
click at [178, 121] on textarea "**********" at bounding box center [215, 149] width 320 height 64
click at [83, 120] on textarea "**********" at bounding box center [215, 149] width 320 height 64
click at [104, 168] on textarea "**********" at bounding box center [215, 149] width 320 height 64
click at [286, 152] on textarea "**********" at bounding box center [215, 149] width 320 height 64
type textarea "**********"
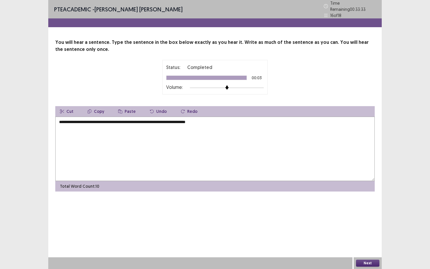
click at [368, 243] on button "Next" at bounding box center [367, 263] width 23 height 7
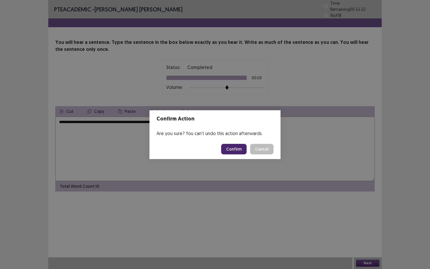
click at [233, 149] on button "Confirm" at bounding box center [233, 149] width 25 height 11
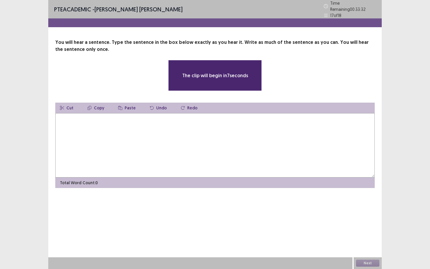
click at [176, 146] on textarea at bounding box center [215, 145] width 320 height 64
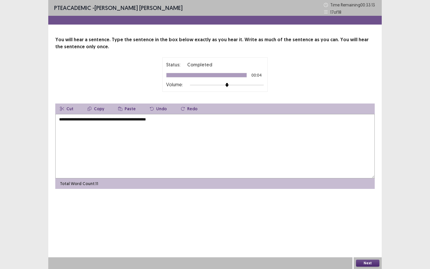
click at [60, 119] on textarea "**********" at bounding box center [215, 146] width 320 height 64
click at [78, 121] on textarea "**********" at bounding box center [215, 146] width 320 height 64
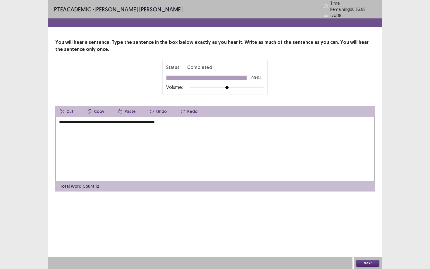
click at [94, 121] on textarea "**********" at bounding box center [215, 149] width 320 height 64
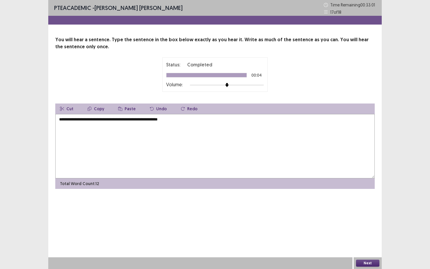
click at [175, 119] on textarea "**********" at bounding box center [215, 146] width 320 height 64
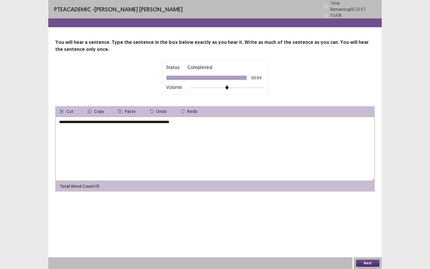
click at [89, 121] on textarea "**********" at bounding box center [215, 149] width 320 height 64
type textarea "**********"
click at [369, 243] on button "Next" at bounding box center [367, 263] width 23 height 7
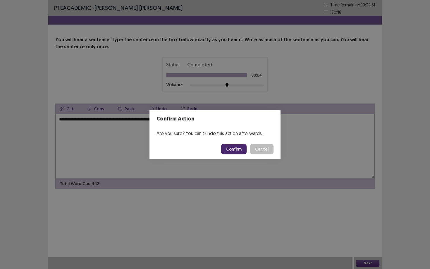
click at [237, 150] on button "Confirm" at bounding box center [233, 149] width 25 height 11
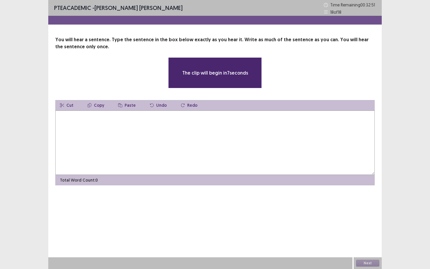
click at [196, 150] on textarea at bounding box center [215, 143] width 320 height 64
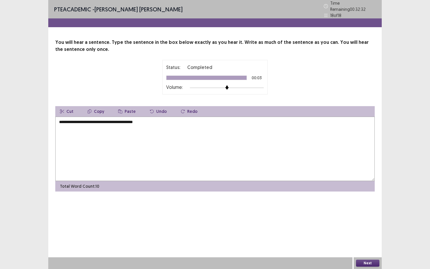
click at [67, 119] on textarea "**********" at bounding box center [215, 149] width 320 height 64
click at [87, 121] on textarea "**********" at bounding box center [215, 149] width 320 height 64
click at [105, 120] on textarea "**********" at bounding box center [215, 149] width 320 height 64
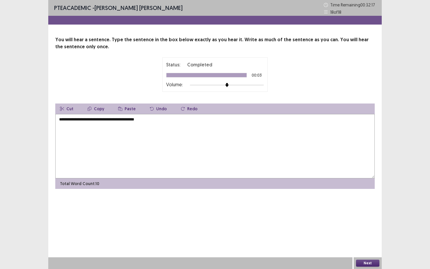
click at [151, 121] on textarea "**********" at bounding box center [215, 146] width 320 height 64
type textarea "**********"
click at [362, 243] on button "Next" at bounding box center [367, 263] width 23 height 7
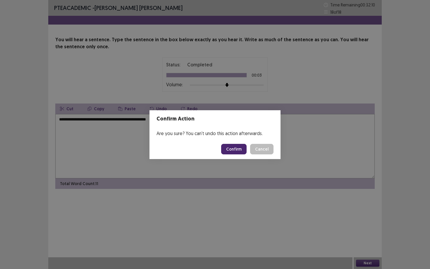
click at [232, 148] on button "Confirm" at bounding box center [233, 149] width 25 height 11
